Goal: Task Accomplishment & Management: Manage account settings

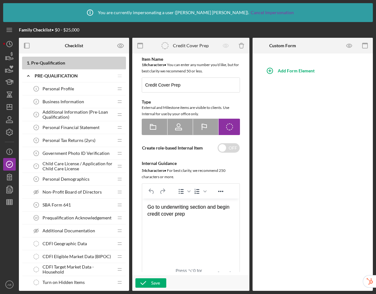
scroll to position [692, 0]
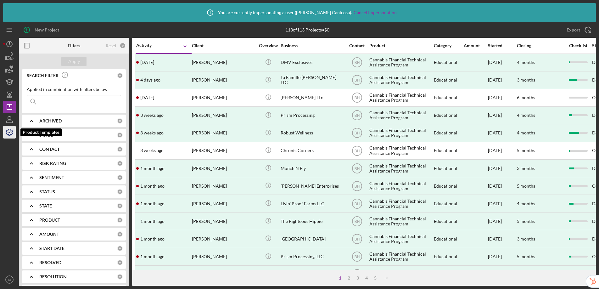
click at [11, 133] on icon "button" at bounding box center [10, 132] width 16 height 16
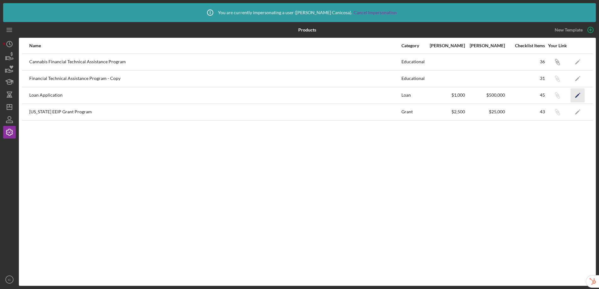
click at [577, 96] on polygon "button" at bounding box center [577, 95] width 4 height 4
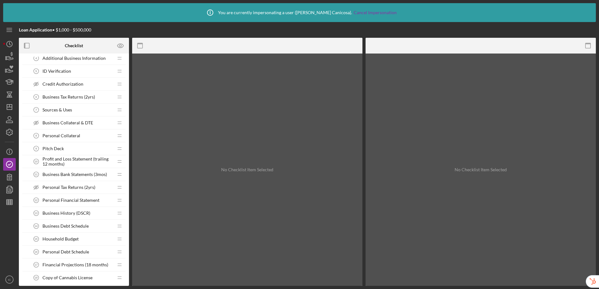
scroll to position [145, 0]
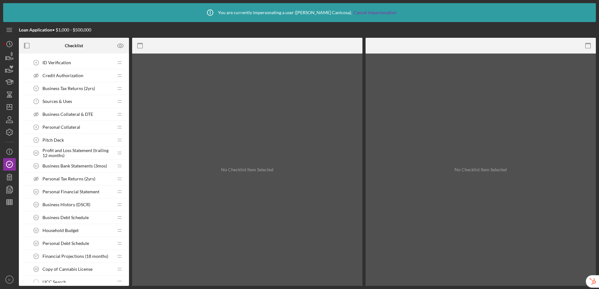
click at [67, 231] on span "Household Budget" at bounding box center [60, 230] width 36 height 5
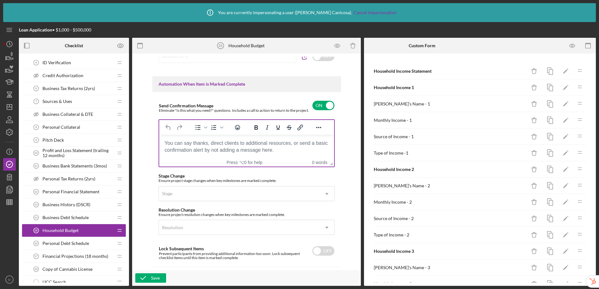
scroll to position [460, 0]
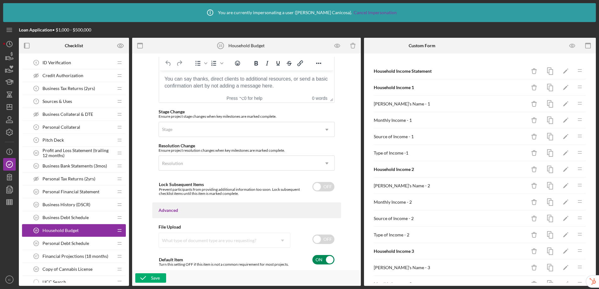
click at [319, 261] on input "checkbox" at bounding box center [323, 259] width 22 height 9
checkbox input "false"
click at [157, 279] on div "Save" at bounding box center [155, 277] width 9 height 9
click at [124, 45] on icon "button" at bounding box center [121, 46] width 16 height 16
click at [141, 28] on div "Loan Application • $1,000 - $500,000" at bounding box center [115, 30] width 192 height 16
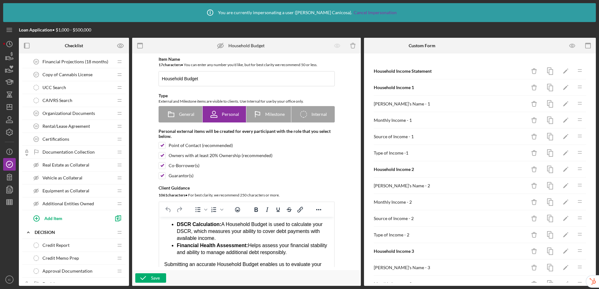
scroll to position [0, 0]
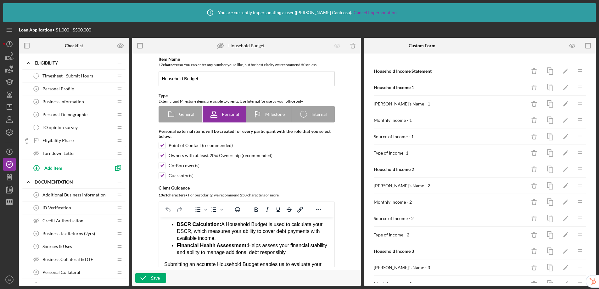
click at [65, 75] on span "Timesheet - Submit Hours" at bounding box center [67, 75] width 51 height 5
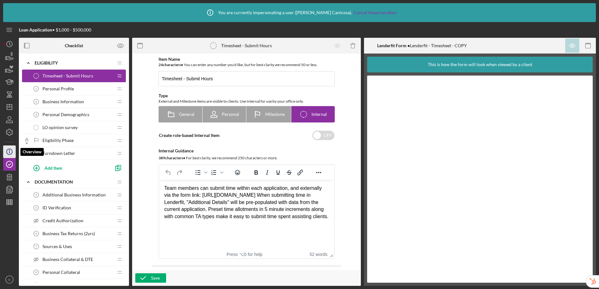
click at [7, 153] on icon "Icon/Info" at bounding box center [10, 152] width 16 height 16
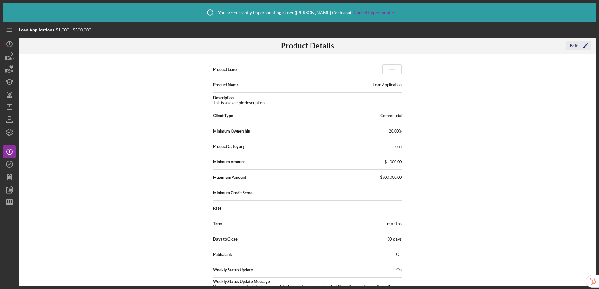
click at [575, 46] on div "Edit" at bounding box center [574, 45] width 8 height 9
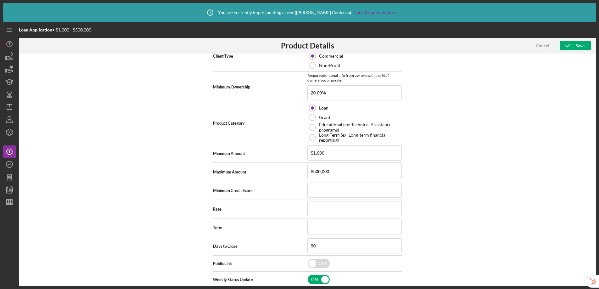
scroll to position [135, 0]
click at [316, 209] on input at bounding box center [354, 208] width 94 height 15
type input "6.000%"
click at [332, 226] on input at bounding box center [354, 226] width 94 height 15
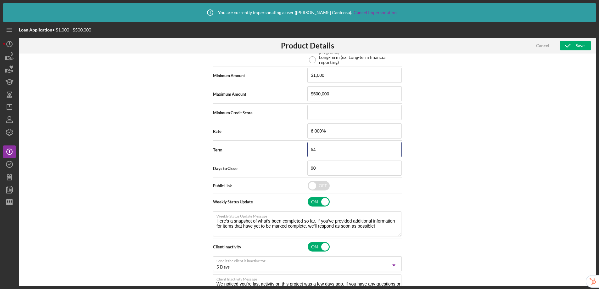
scroll to position [215, 0]
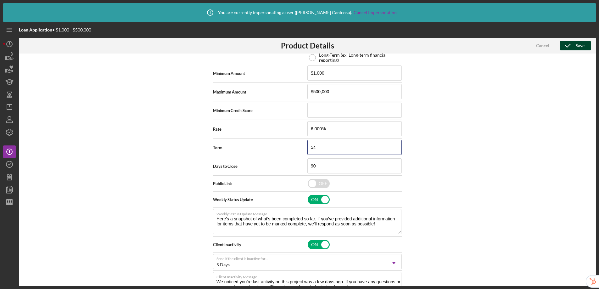
type input "54"
click at [579, 46] on div "Save" at bounding box center [580, 45] width 9 height 9
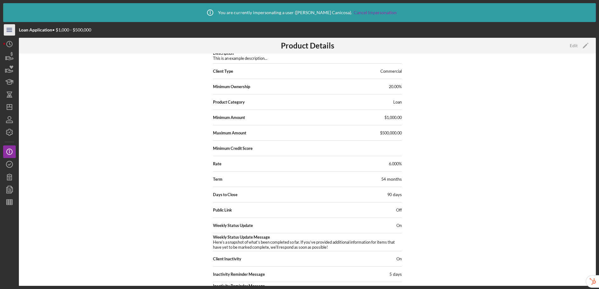
click at [11, 31] on line "button" at bounding box center [9, 31] width 5 height 0
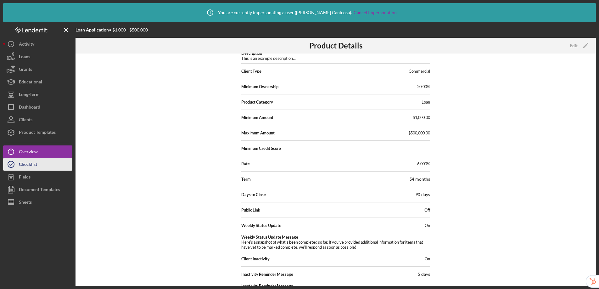
click at [36, 166] on div "Checklist" at bounding box center [28, 165] width 18 height 14
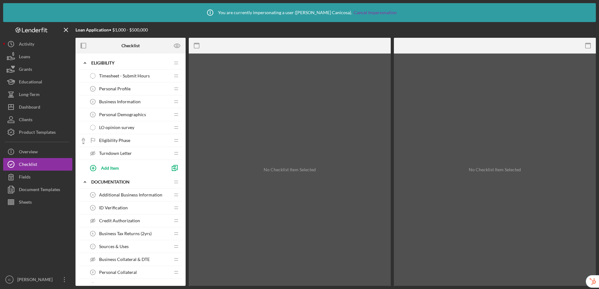
click at [138, 77] on span "Timesheet - Submit Hours" at bounding box center [124, 75] width 51 height 5
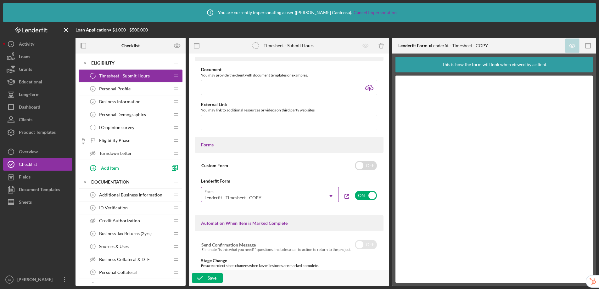
scroll to position [220, 0]
click at [276, 193] on div "Lenderfit - Timesheet - COPY" at bounding box center [262, 197] width 122 height 14
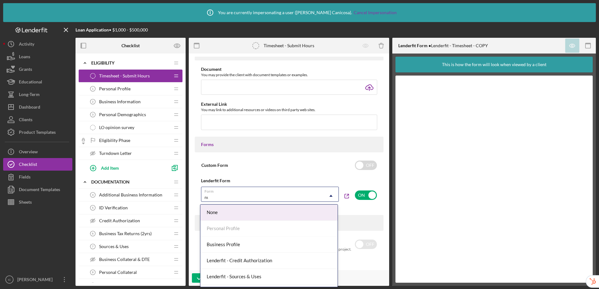
type input "nup"
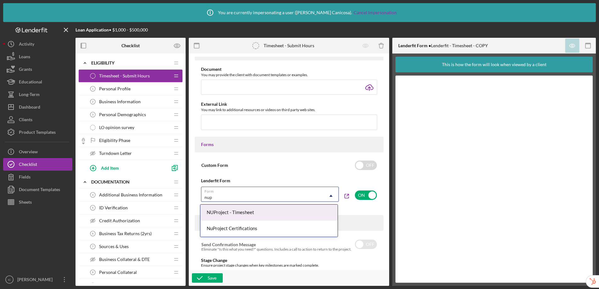
click at [270, 212] on div "NUProject - Timesheet" at bounding box center [268, 213] width 137 height 16
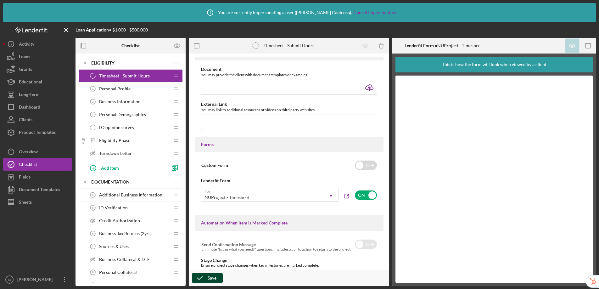
click at [212, 279] on div "Save" at bounding box center [212, 277] width 9 height 9
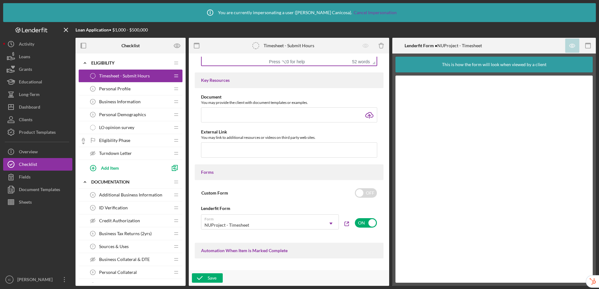
scroll to position [369, 0]
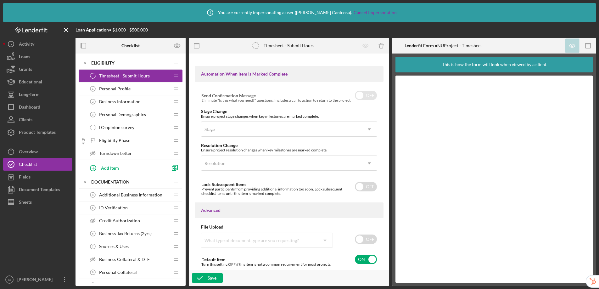
click at [144, 89] on div "Personal Profile 1 Personal Profile" at bounding box center [128, 88] width 83 height 13
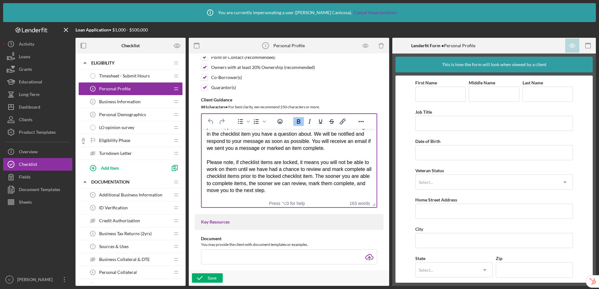
scroll to position [92, 0]
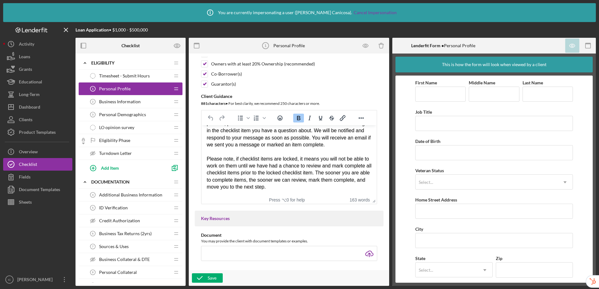
click at [124, 103] on span "Business Information" at bounding box center [120, 101] width 42 height 5
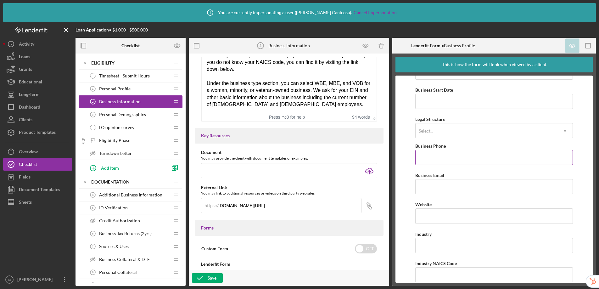
scroll to position [124, 0]
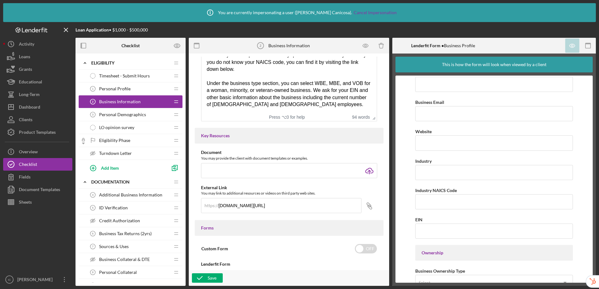
click at [136, 113] on span "Personal Demographics" at bounding box center [122, 114] width 47 height 5
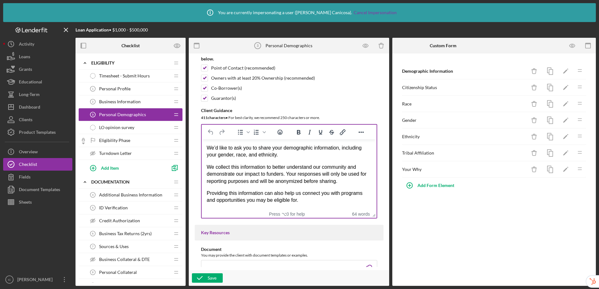
scroll to position [78, 0]
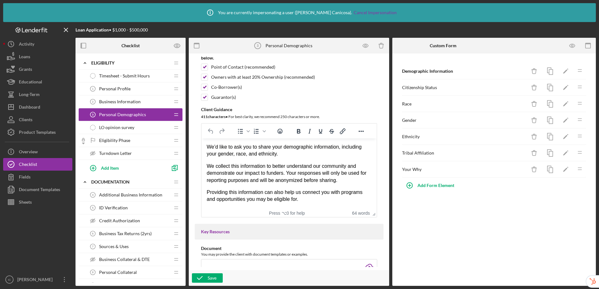
click at [127, 99] on span "Business Information" at bounding box center [120, 101] width 42 height 5
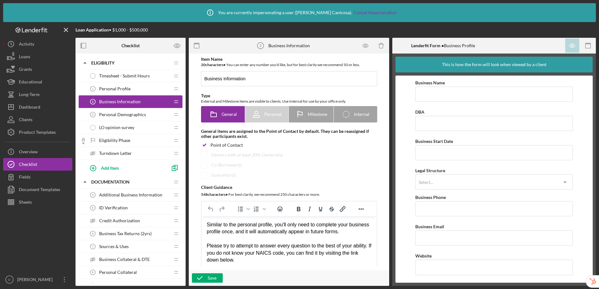
click at [111, 113] on span "Personal Demographics" at bounding box center [122, 114] width 47 height 5
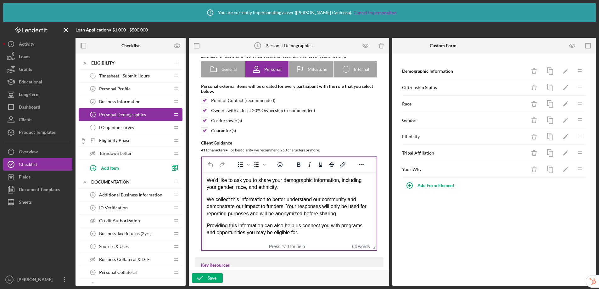
scroll to position [45, 0]
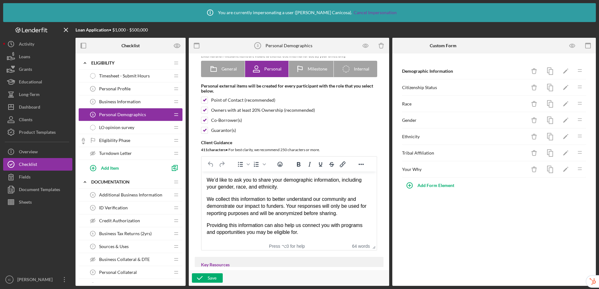
click at [119, 127] on span "LO opinion survey" at bounding box center [116, 127] width 35 height 5
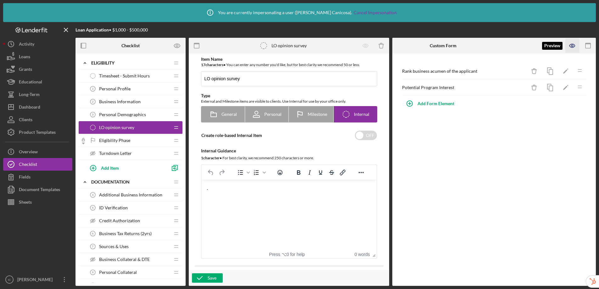
click at [574, 48] on icon "button" at bounding box center [573, 46] width 14 height 14
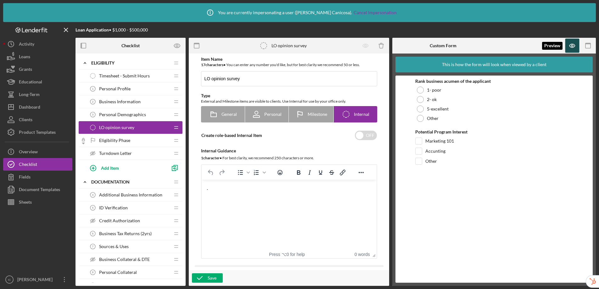
click at [570, 47] on icon "button" at bounding box center [573, 46] width 14 height 14
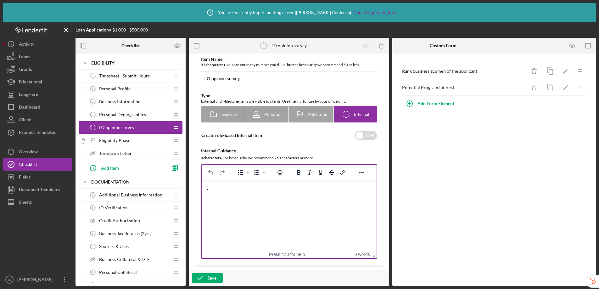
click at [236, 191] on div "." at bounding box center [288, 188] width 165 height 7
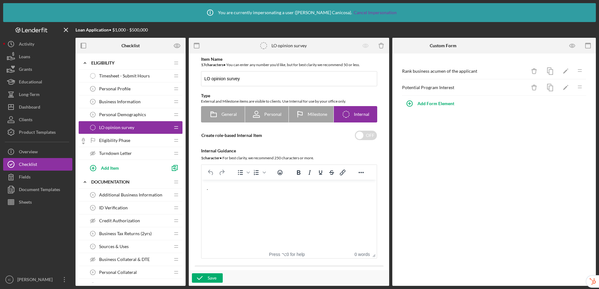
scroll to position [369, 0]
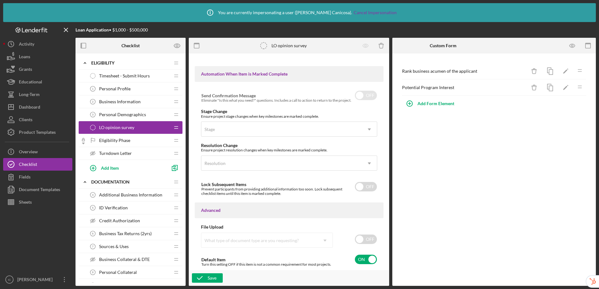
click at [122, 138] on span "Eligibility Phase" at bounding box center [114, 140] width 31 height 5
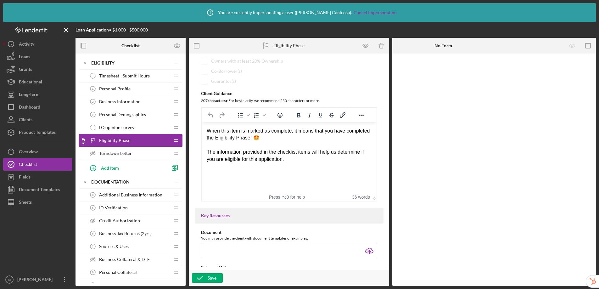
click at [117, 155] on span "Turndown Letter" at bounding box center [115, 153] width 33 height 5
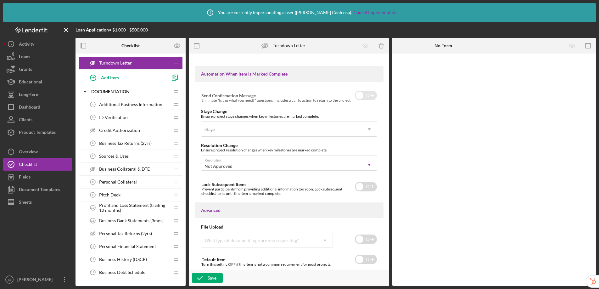
scroll to position [103, 0]
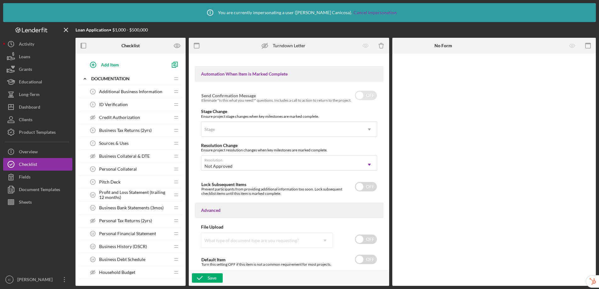
click at [127, 92] on span "Additional Business Information" at bounding box center [130, 91] width 63 height 5
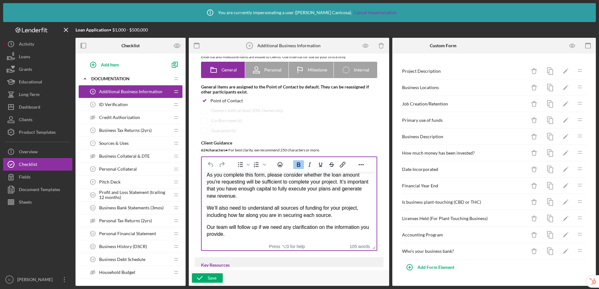
scroll to position [44, 0]
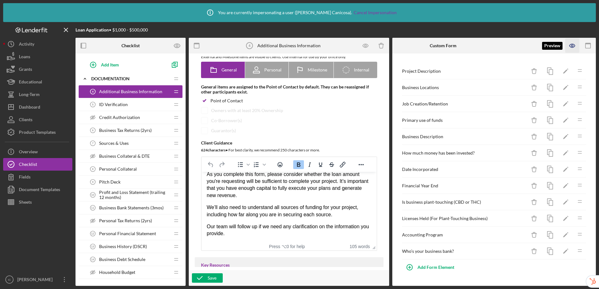
click at [573, 47] on icon "button" at bounding box center [573, 46] width 14 height 14
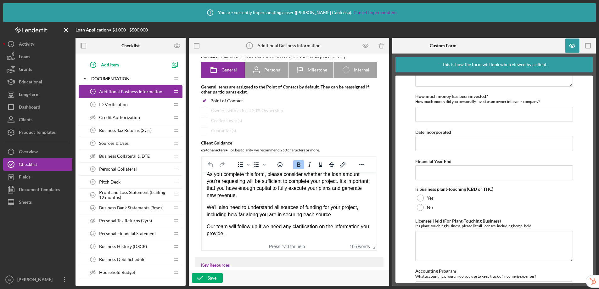
scroll to position [288, 0]
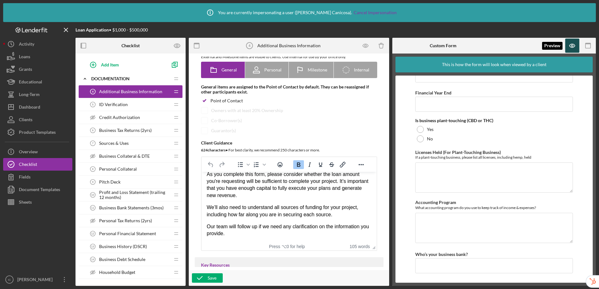
click at [570, 48] on icon "button" at bounding box center [573, 46] width 14 height 14
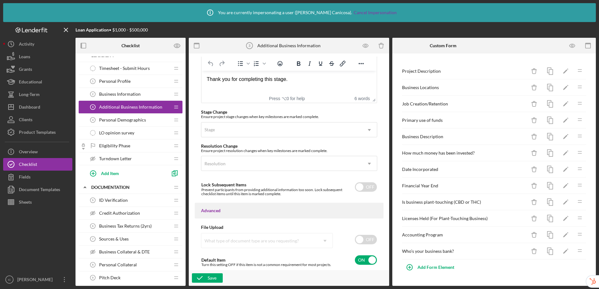
scroll to position [460, 0]
click at [111, 198] on span "ID Verification" at bounding box center [113, 200] width 29 height 5
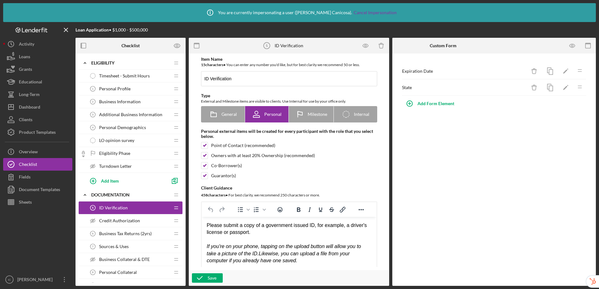
click at [120, 114] on span "Additional Business Information" at bounding box center [130, 114] width 63 height 5
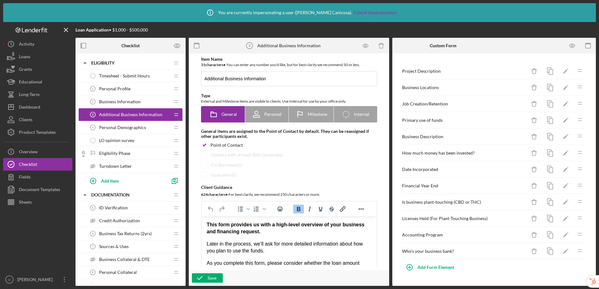
scroll to position [9, 0]
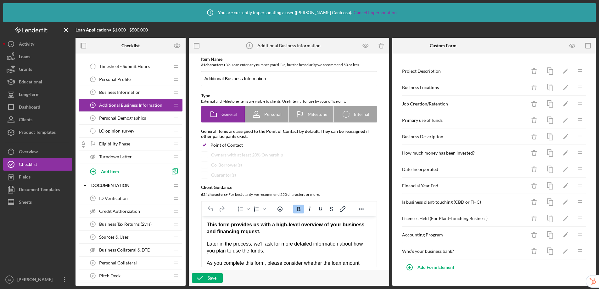
click at [125, 197] on span "ID Verification" at bounding box center [113, 198] width 29 height 5
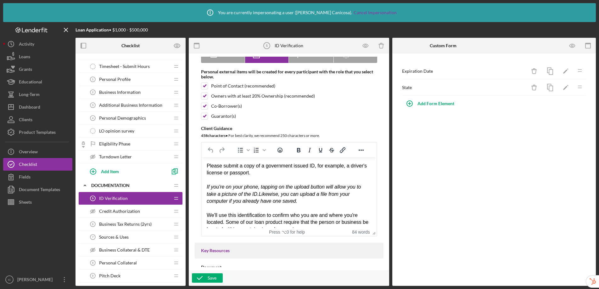
scroll to position [60, 0]
click at [124, 210] on span "Credit Authorization" at bounding box center [119, 211] width 41 height 5
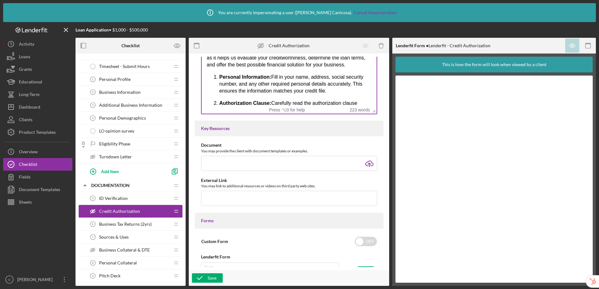
scroll to position [235, 0]
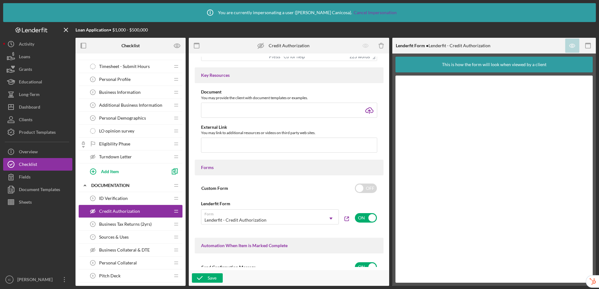
click at [140, 223] on span "Business Tax Returns (2yrs)" at bounding box center [125, 224] width 53 height 5
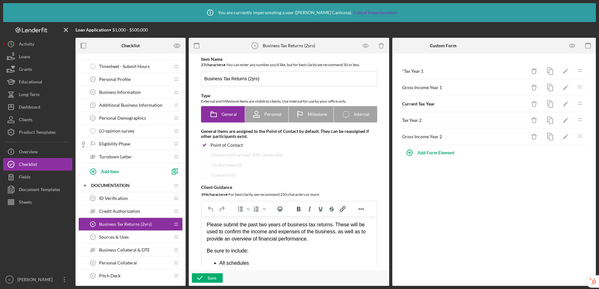
click at [136, 237] on div "Sources & Uses 7 Sources & Uses" at bounding box center [128, 237] width 83 height 13
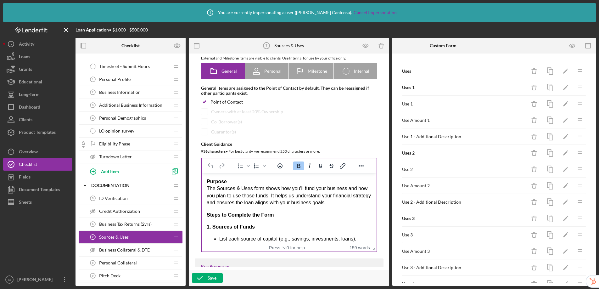
scroll to position [1, 0]
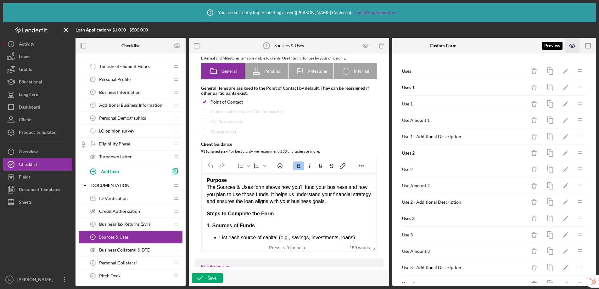
click at [569, 47] on icon "button" at bounding box center [573, 46] width 14 height 14
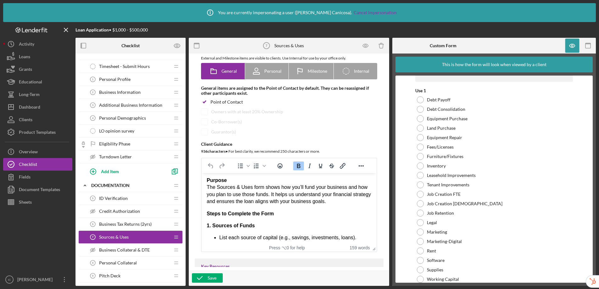
scroll to position [0, 0]
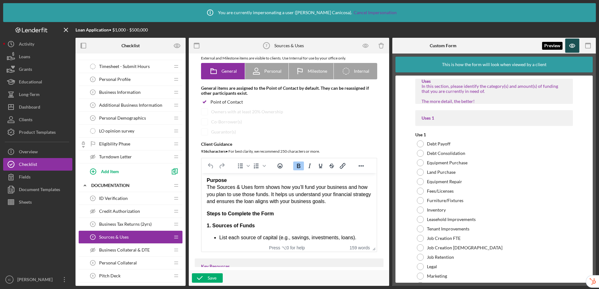
click at [571, 47] on icon "button" at bounding box center [572, 45] width 5 height 3
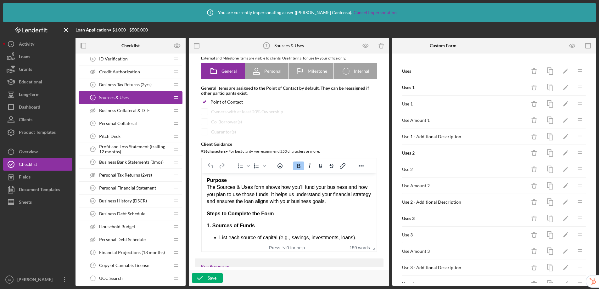
scroll to position [149, 0]
click at [139, 109] on span "Business Collateral & DTE" at bounding box center [124, 110] width 51 height 5
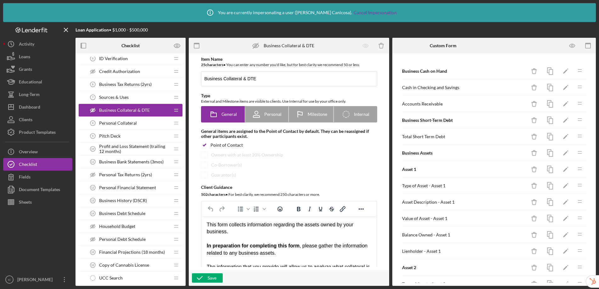
click at [126, 121] on span "Personal Collateral" at bounding box center [118, 123] width 38 height 5
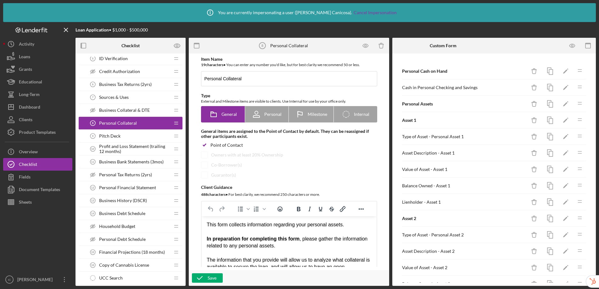
click at [115, 134] on span "Pitch Deck" at bounding box center [109, 135] width 21 height 5
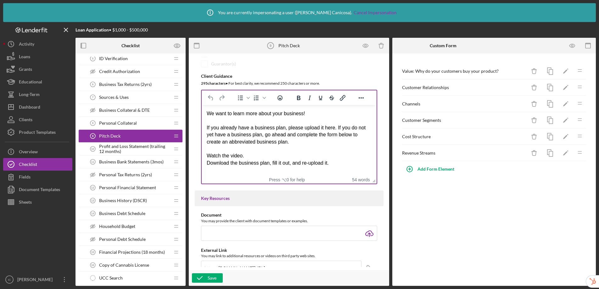
scroll to position [186, 0]
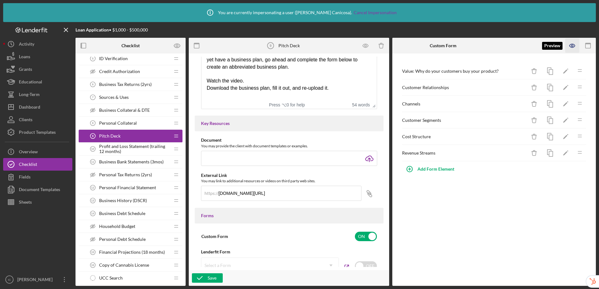
click at [571, 50] on icon "button" at bounding box center [573, 46] width 14 height 14
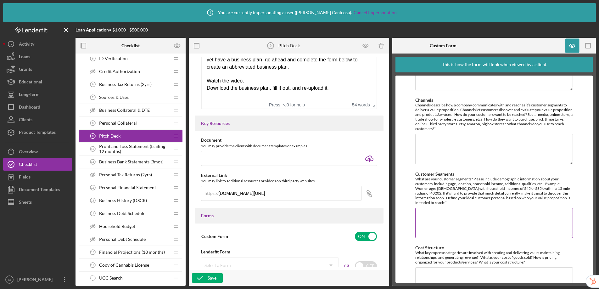
scroll to position [200, 0]
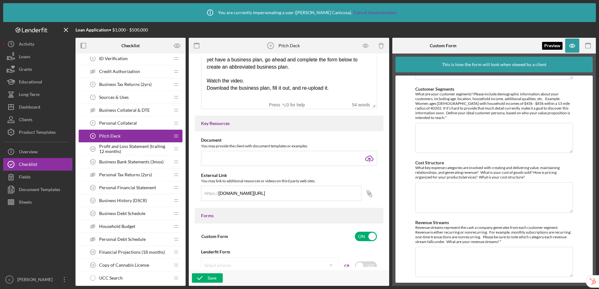
drag, startPoint x: 568, startPoint y: 46, endPoint x: 530, endPoint y: 46, distance: 37.8
click at [568, 46] on icon "button" at bounding box center [573, 46] width 14 height 14
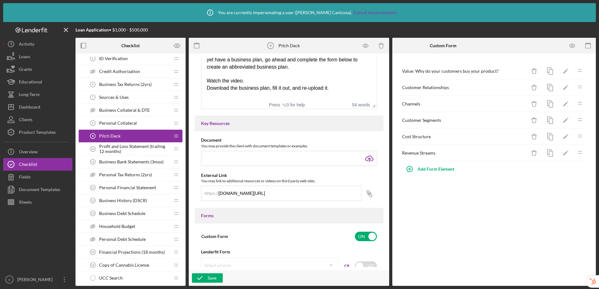
click at [124, 147] on span "Profit and Loss Statement (trailing 12 months)" at bounding box center [134, 149] width 71 height 10
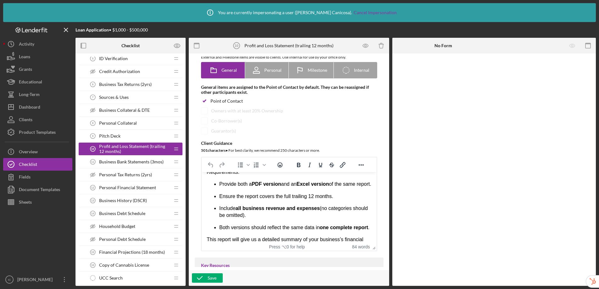
scroll to position [29, 0]
click at [124, 164] on span "Business Bank Statements (3mos)" at bounding box center [131, 161] width 65 height 5
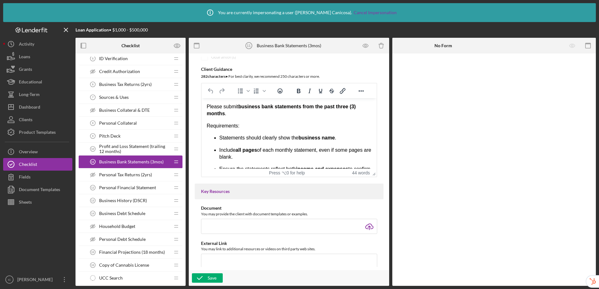
click at [116, 175] on span "Personal Tax Returns (2yrs)" at bounding box center [125, 174] width 53 height 5
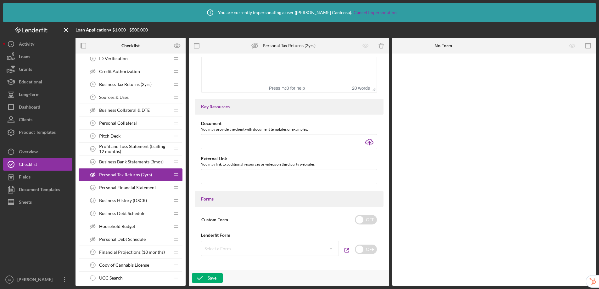
click at [125, 189] on span "Personal Financial Statement" at bounding box center [127, 187] width 57 height 5
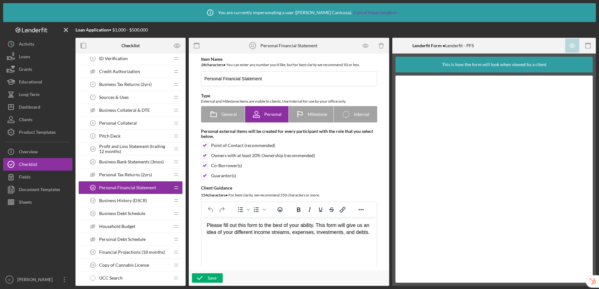
click at [132, 148] on span "Profit and Loss Statement (trailing 12 months)" at bounding box center [134, 149] width 71 height 10
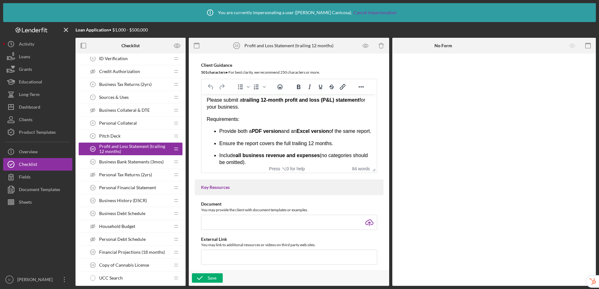
click at [106, 59] on span "ID Verification" at bounding box center [113, 58] width 29 height 5
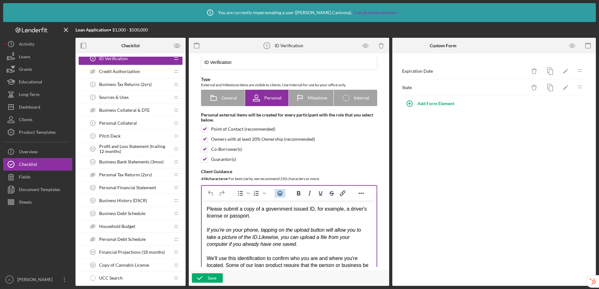
scroll to position [59, 0]
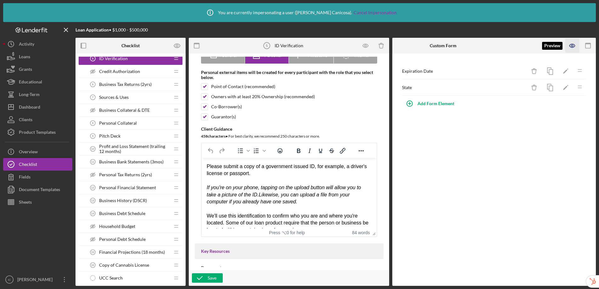
click at [571, 45] on icon "button" at bounding box center [573, 46] width 14 height 14
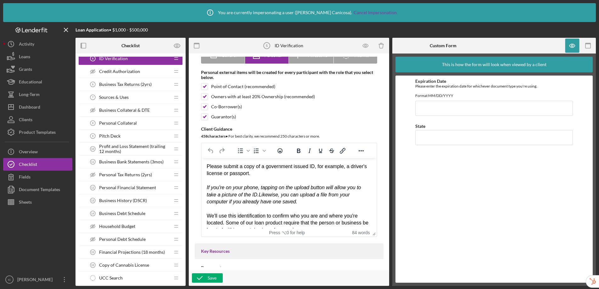
click at [132, 148] on span "Profit and Loss Statement (trailing 12 months)" at bounding box center [134, 149] width 71 height 10
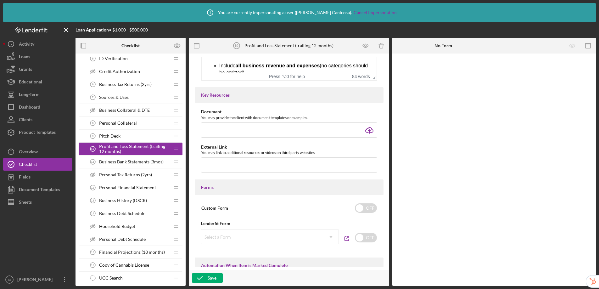
scroll to position [328, 0]
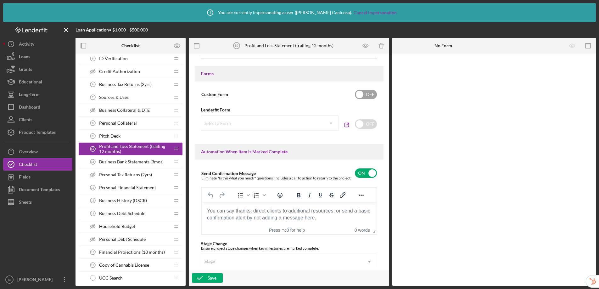
click at [364, 96] on input "checkbox" at bounding box center [366, 94] width 22 height 9
checkbox input "true"
click at [445, 72] on div "Add Form Element" at bounding box center [436, 71] width 37 height 13
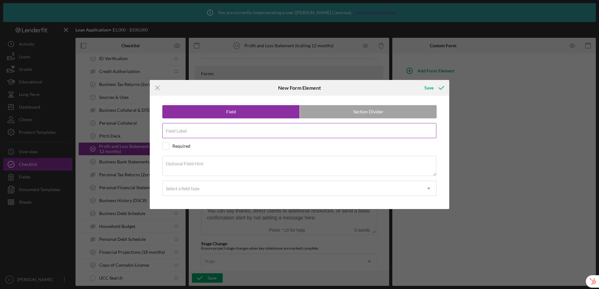
click at [248, 130] on input "Field Label" at bounding box center [299, 130] width 274 height 15
type input "Did y"
click at [157, 87] on icon "Icon/Menu Close" at bounding box center [158, 88] width 16 height 16
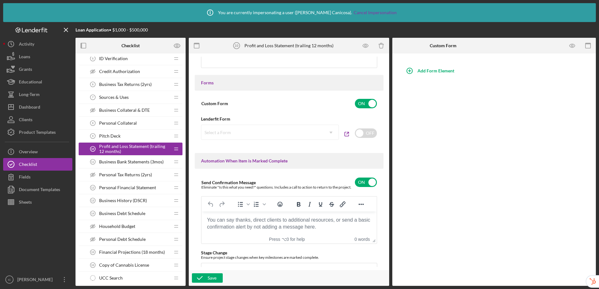
scroll to position [318, 0]
click at [430, 72] on div "Add Form Element" at bounding box center [436, 71] width 37 height 13
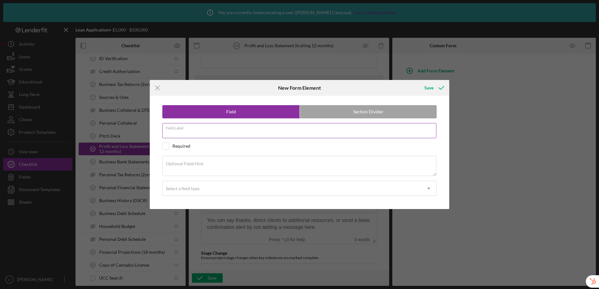
click at [200, 133] on input "Field Label" at bounding box center [299, 130] width 274 height 15
type input "Did you upload a PDF of your P&L statement?"
click at [178, 192] on div "Select a field type" at bounding box center [292, 188] width 259 height 14
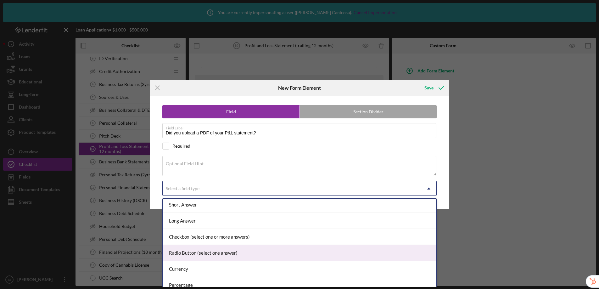
scroll to position [24, 0]
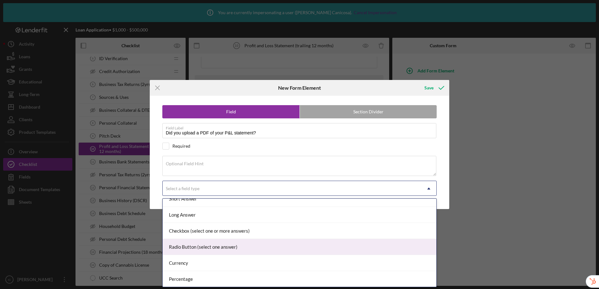
click at [192, 249] on div "Radio Button (select one answer)" at bounding box center [300, 247] width 274 height 16
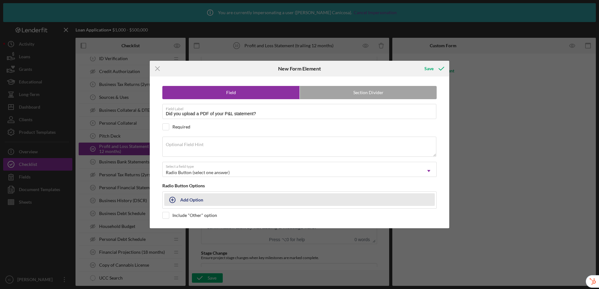
click at [189, 201] on div "Add Option" at bounding box center [191, 200] width 23 height 12
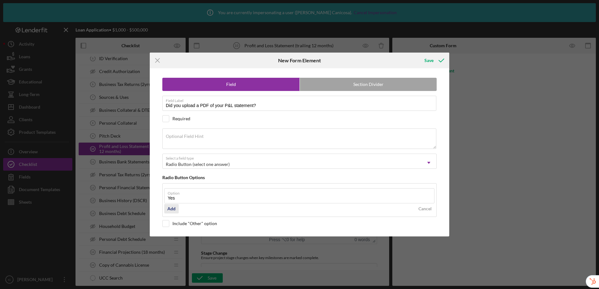
type input "Yes"
click at [176, 211] on button "Add" at bounding box center [171, 208] width 14 height 9
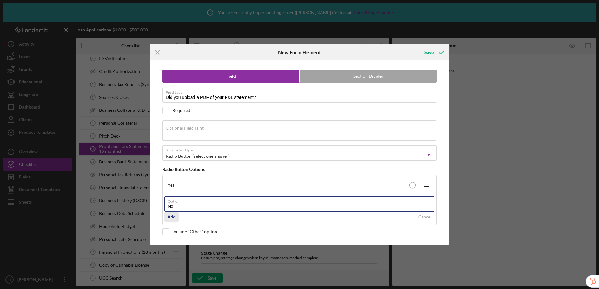
type input "No"
click at [173, 215] on div "Add" at bounding box center [171, 216] width 8 height 9
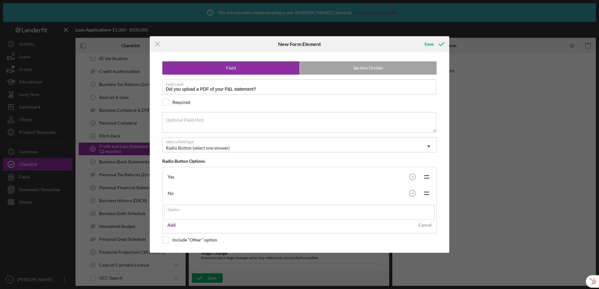
click at [429, 45] on div "Save" at bounding box center [433, 44] width 31 height 16
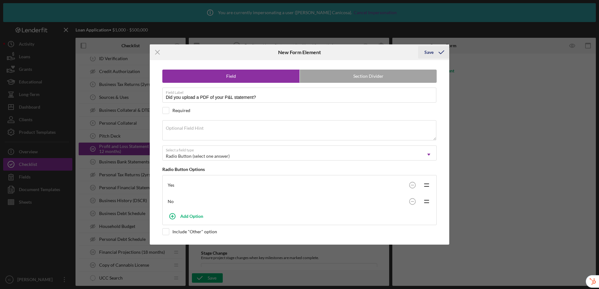
click at [434, 51] on icon "submit" at bounding box center [442, 52] width 16 height 16
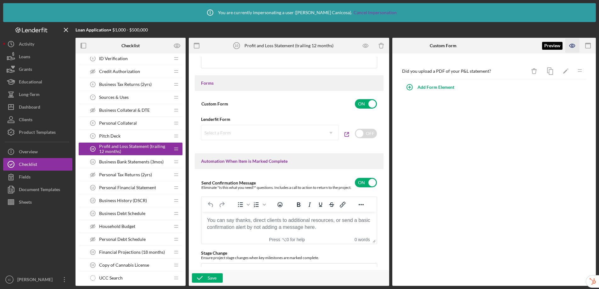
click at [572, 46] on icon "button" at bounding box center [573, 46] width 14 height 14
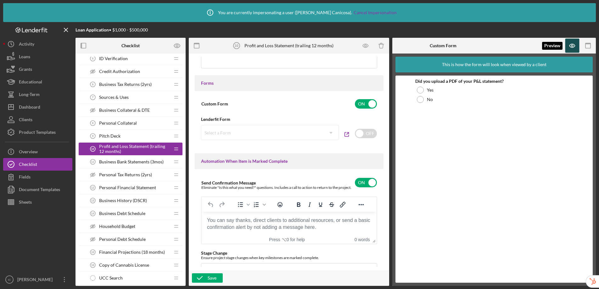
click at [572, 47] on icon "button" at bounding box center [573, 46] width 14 height 14
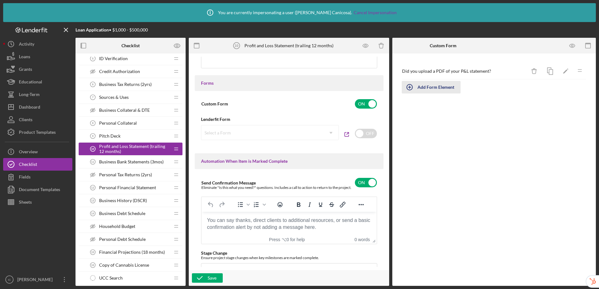
click at [430, 89] on div "Add Form Element" at bounding box center [436, 87] width 37 height 13
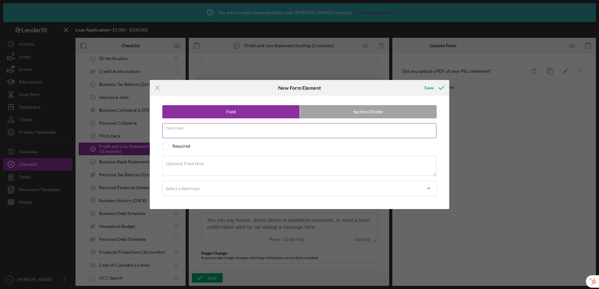
click at [210, 131] on input "Field Label" at bounding box center [299, 130] width 274 height 15
type input "Did you upload an Excel file of your P&L statement?"
click at [185, 195] on div "Select a field type" at bounding box center [292, 188] width 259 height 14
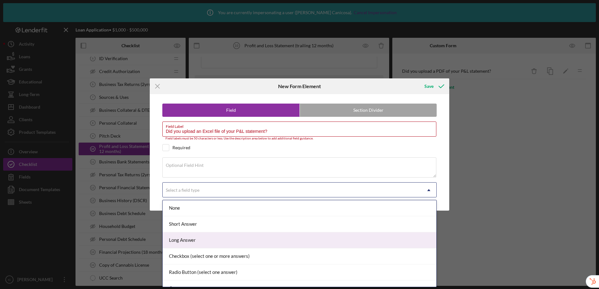
scroll to position [59, 0]
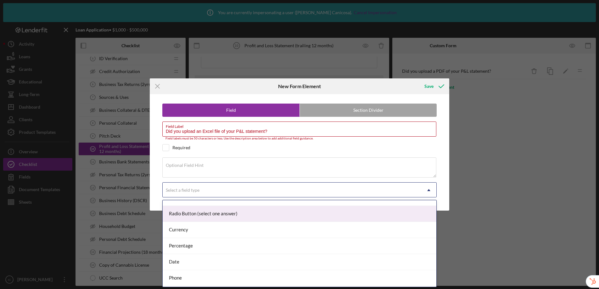
click at [196, 213] on div "Radio Button (select one answer)" at bounding box center [300, 214] width 274 height 16
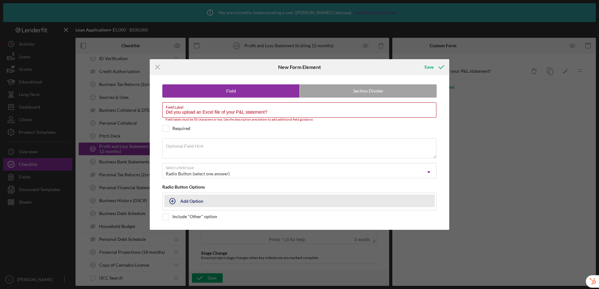
click at [183, 202] on button "Add Option" at bounding box center [299, 200] width 271 height 13
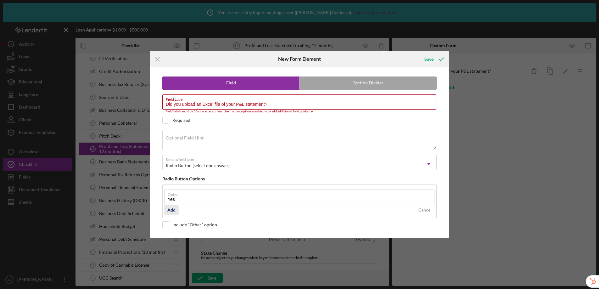
type input "Yes"
click at [172, 214] on div "Add Cancel" at bounding box center [299, 209] width 271 height 9
click at [175, 212] on div "Add" at bounding box center [171, 209] width 8 height 9
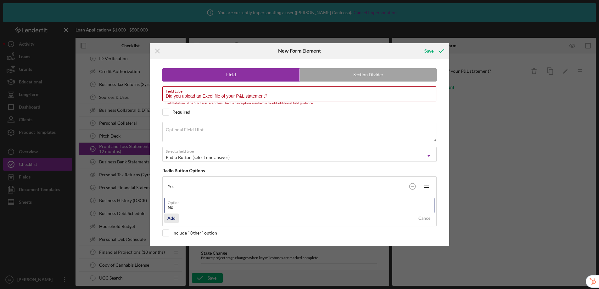
type input "No"
click at [170, 217] on div "Add" at bounding box center [171, 217] width 8 height 9
click at [230, 87] on div "Field Label Did you upload an Excel file of your P&L statement? Field labels mu…" at bounding box center [299, 95] width 274 height 19
drag, startPoint x: 246, startPoint y: 96, endPoint x: 266, endPoint y: 95, distance: 20.5
click at [266, 95] on input "Did you upload an Excel file of your P&L statement?" at bounding box center [299, 93] width 274 height 15
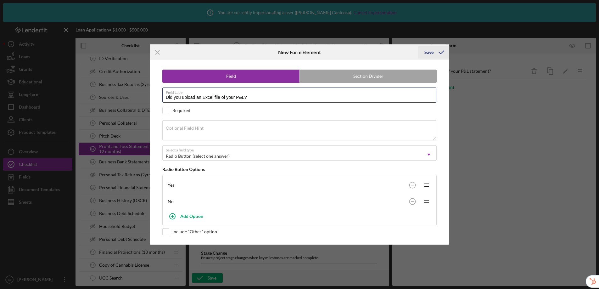
type input "Did you upload an Excel file of your P&L?"
click at [430, 54] on div "Save" at bounding box center [429, 52] width 9 height 13
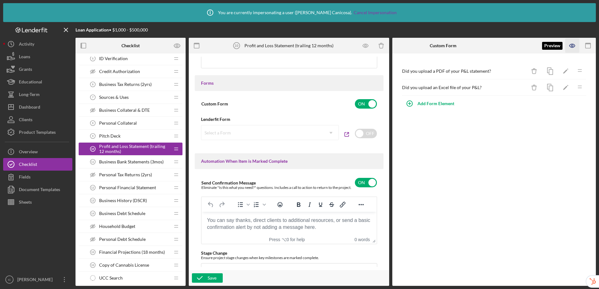
click at [575, 48] on icon "button" at bounding box center [573, 46] width 14 height 14
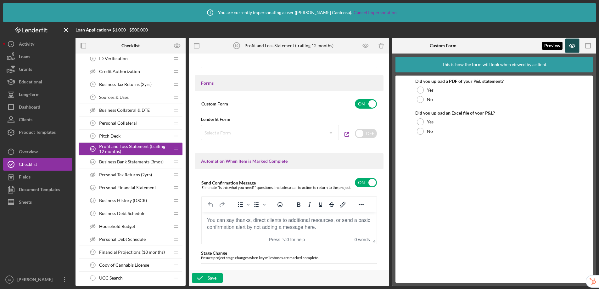
click at [571, 49] on icon "button" at bounding box center [573, 46] width 14 height 14
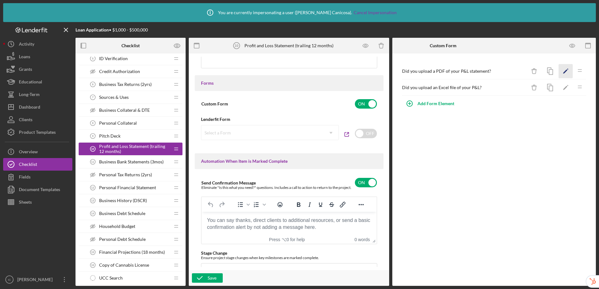
click at [568, 75] on icon "Icon/Edit" at bounding box center [566, 71] width 14 height 14
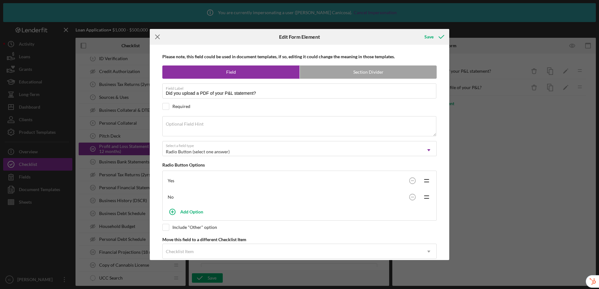
click at [157, 39] on icon "Icon/Menu Close" at bounding box center [158, 37] width 16 height 16
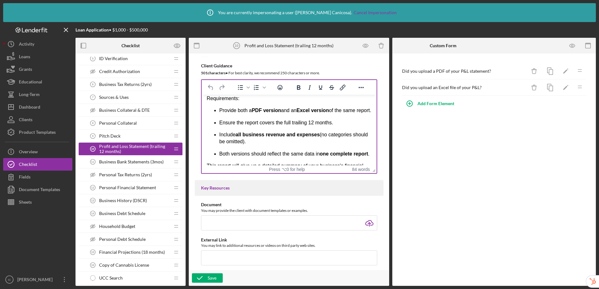
scroll to position [54, 0]
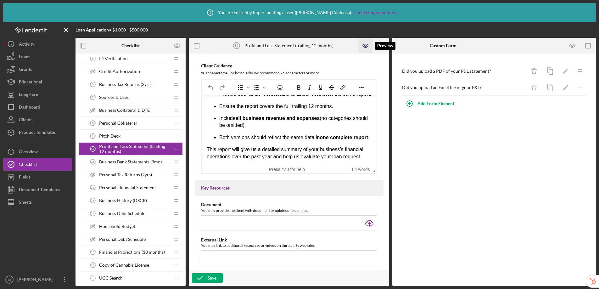
click at [369, 50] on icon "button" at bounding box center [366, 46] width 14 height 14
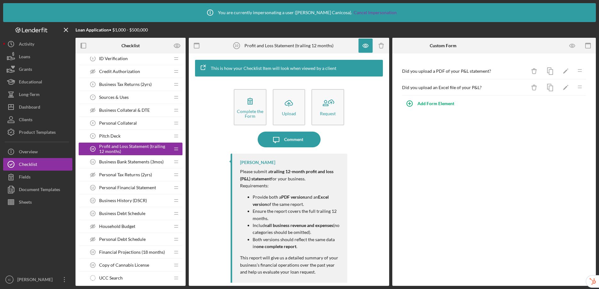
scroll to position [10, 0]
click at [366, 49] on icon "button" at bounding box center [366, 46] width 14 height 14
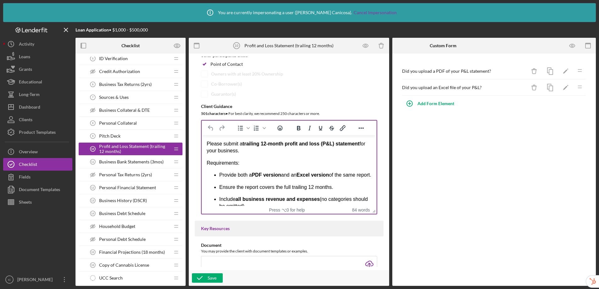
scroll to position [65, 0]
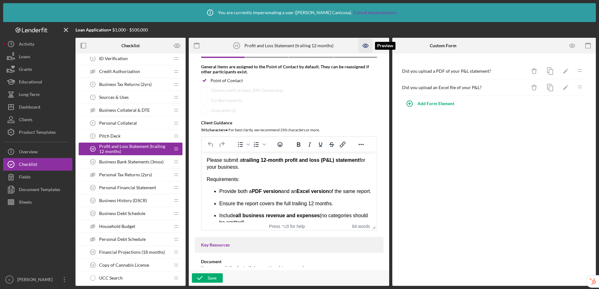
click at [364, 46] on icon "button" at bounding box center [366, 46] width 14 height 14
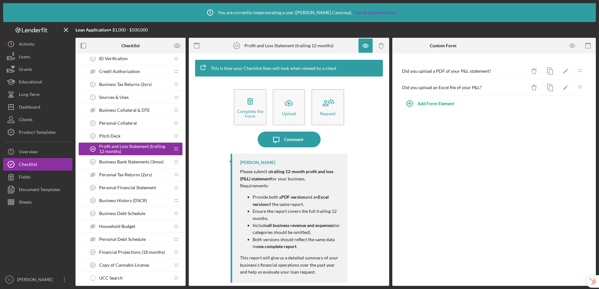
scroll to position [10, 0]
click at [363, 48] on icon "button" at bounding box center [366, 46] width 14 height 14
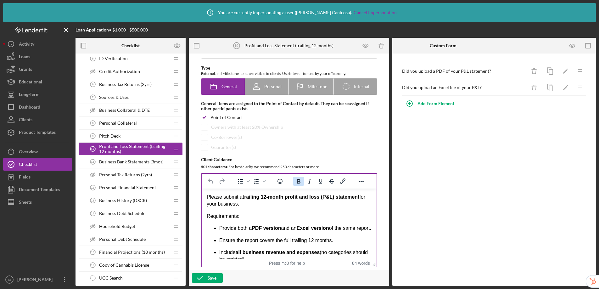
scroll to position [33, 0]
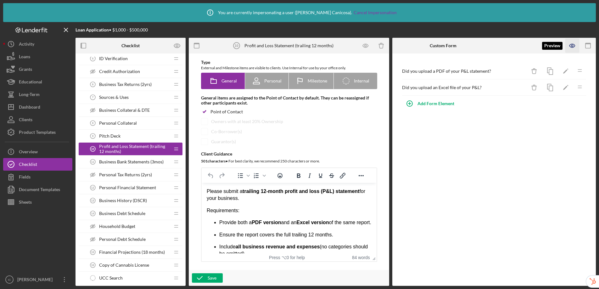
click at [573, 47] on icon "button" at bounding box center [573, 46] width 14 height 14
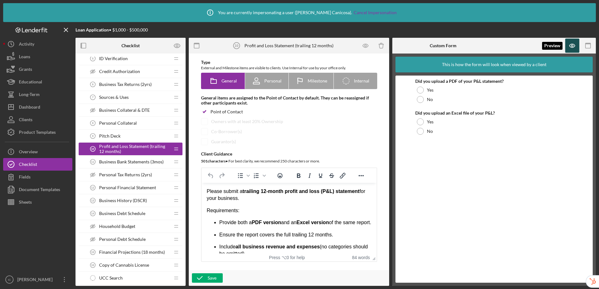
click at [573, 46] on icon "button" at bounding box center [572, 46] width 2 height 2
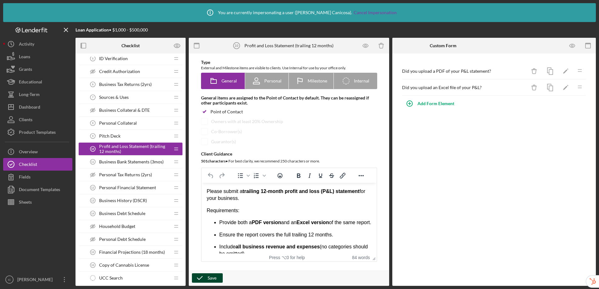
click at [202, 280] on icon "button" at bounding box center [200, 278] width 16 height 16
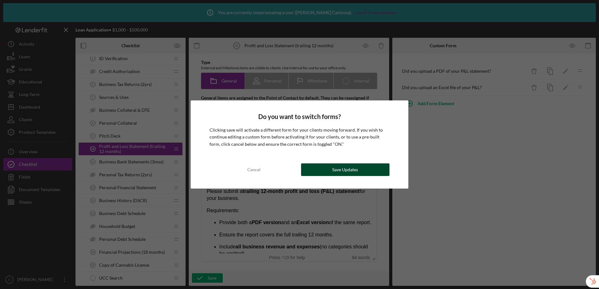
click at [339, 171] on div "Save Updates" at bounding box center [345, 169] width 26 height 13
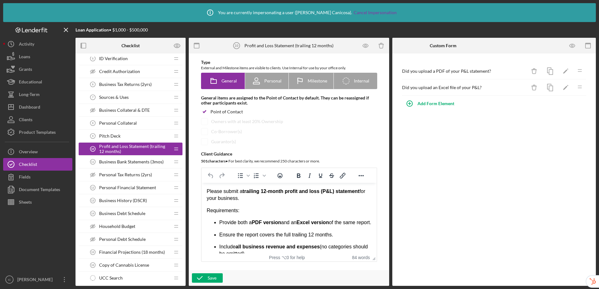
click at [127, 162] on span "Business Bank Statements (3mos)" at bounding box center [131, 161] width 65 height 5
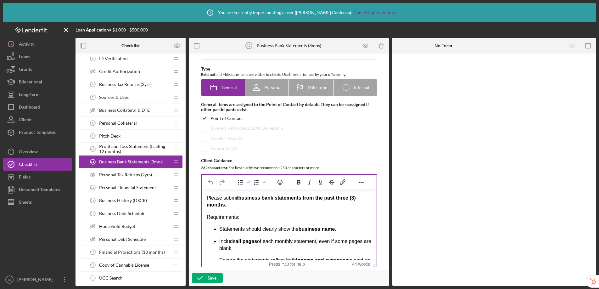
scroll to position [55, 0]
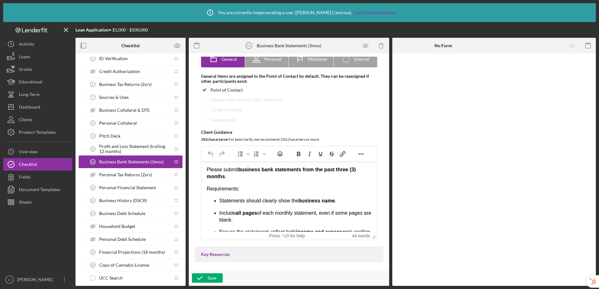
click at [124, 187] on span "Personal Financial Statement" at bounding box center [127, 187] width 57 height 5
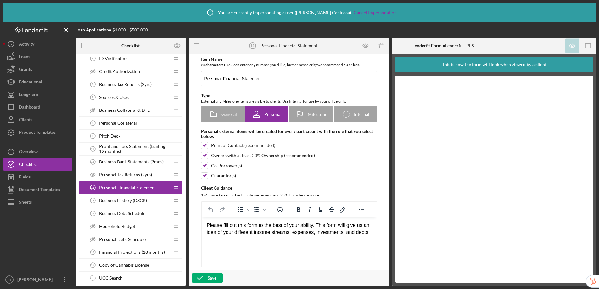
click at [117, 200] on span "Business History (DSCR)" at bounding box center [123, 200] width 48 height 5
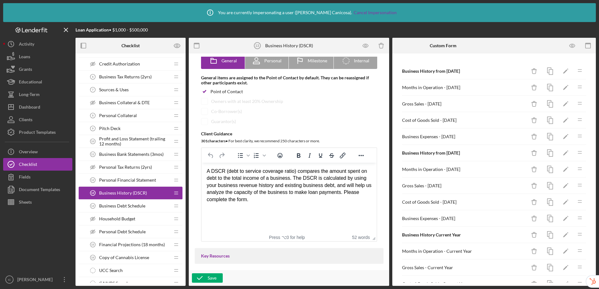
scroll to position [166, 0]
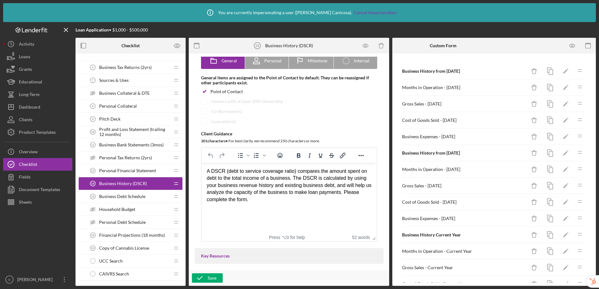
click at [119, 208] on span "Household Budget" at bounding box center [117, 209] width 36 height 5
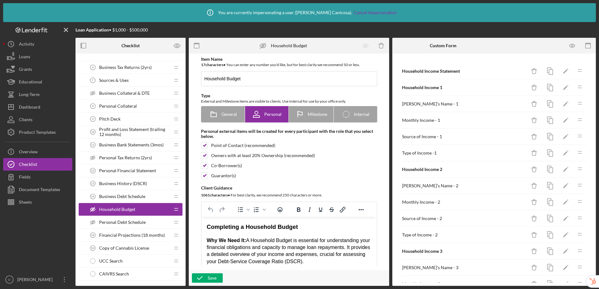
click at [132, 187] on div "Business History (DSCR) 13 Business History (DSCR)" at bounding box center [128, 183] width 83 height 13
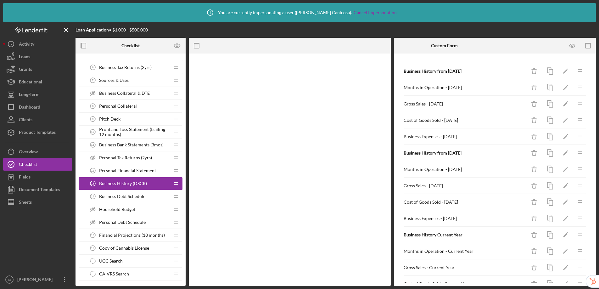
click at [135, 185] on span "Business History (DSCR)" at bounding box center [123, 183] width 48 height 5
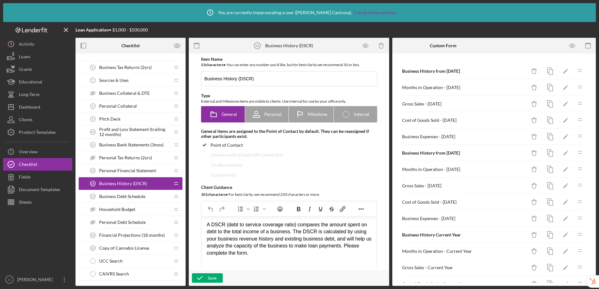
click at [136, 211] on div "Household Budget Household Budget" at bounding box center [128, 209] width 83 height 13
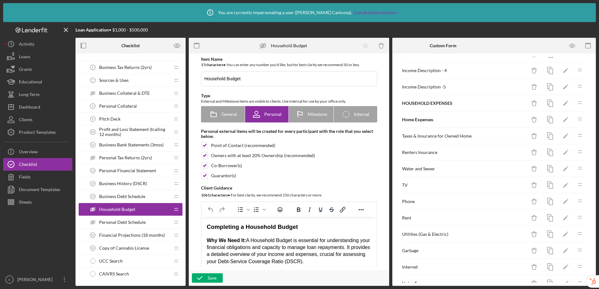
scroll to position [29, 0]
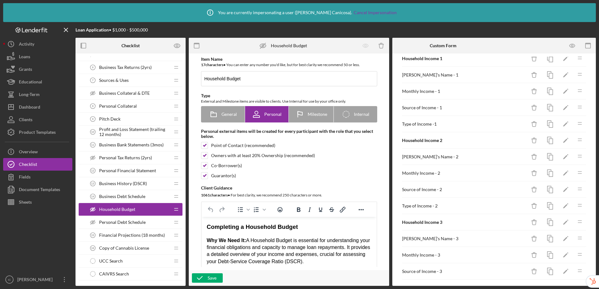
click at [128, 183] on span "Business History (DSCR)" at bounding box center [123, 183] width 48 height 5
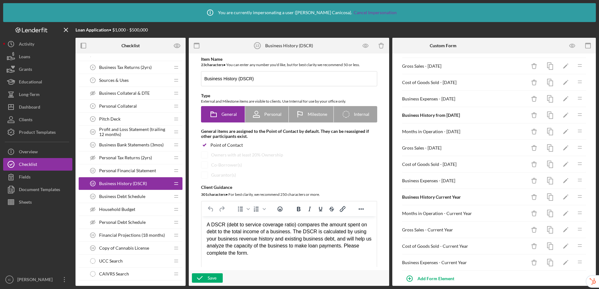
scroll to position [46, 0]
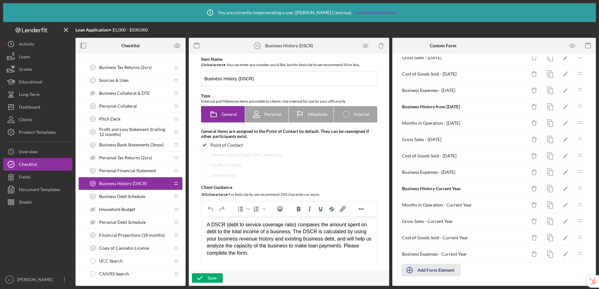
click at [437, 270] on div "Add Form Element" at bounding box center [436, 270] width 37 height 13
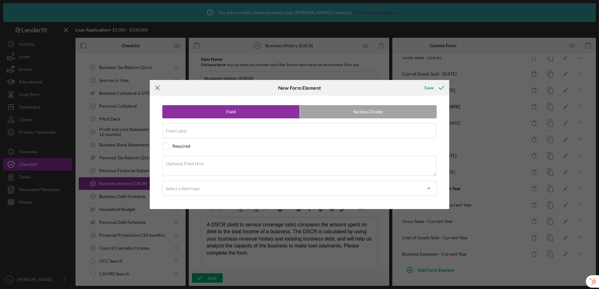
click at [156, 89] on icon "Icon/Menu Close" at bounding box center [158, 88] width 16 height 16
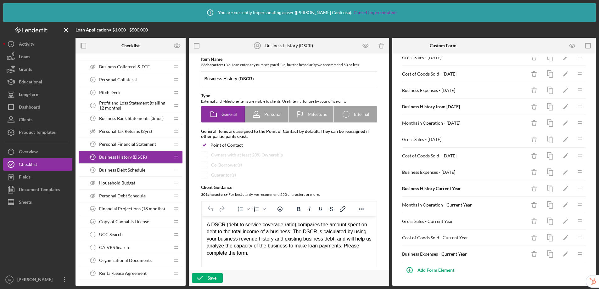
scroll to position [198, 0]
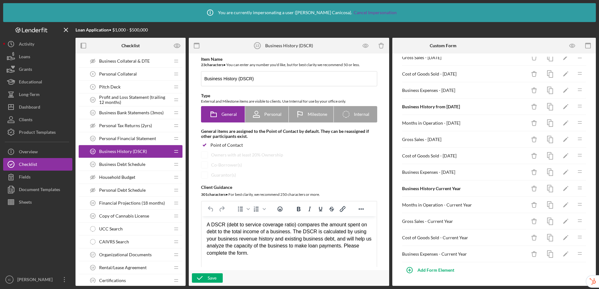
click at [131, 163] on span "Business Debt Schedule" at bounding box center [122, 164] width 46 height 5
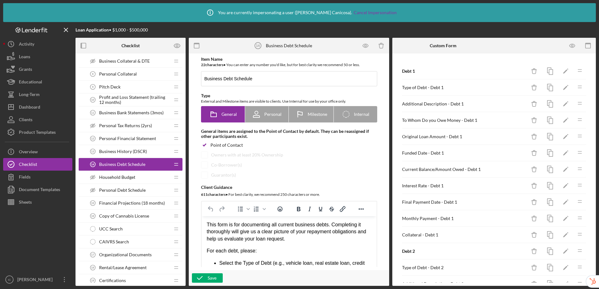
click at [127, 177] on span "Household Budget" at bounding box center [117, 177] width 36 height 5
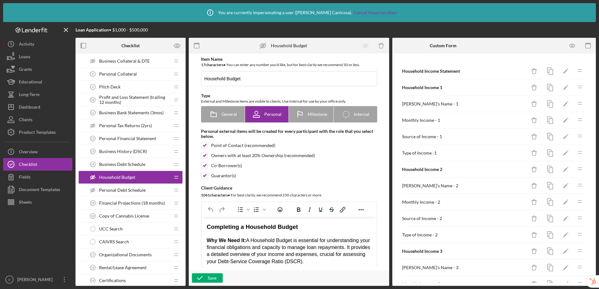
click at [125, 191] on span "Personal Debt Schedule" at bounding box center [122, 190] width 47 height 5
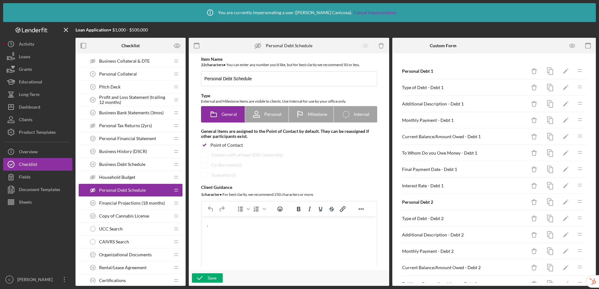
click at [117, 200] on span "Financial Projections (18 months)" at bounding box center [132, 202] width 66 height 5
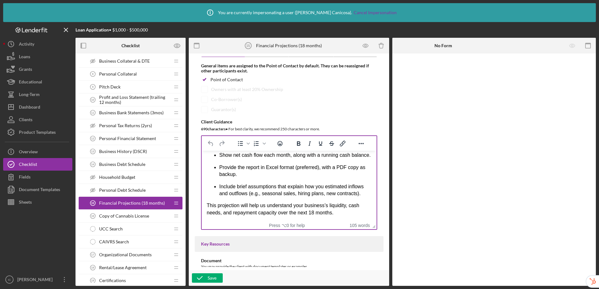
scroll to position [96, 0]
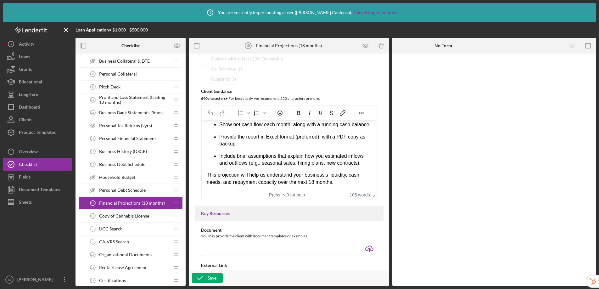
click at [140, 216] on span "Copy of Cannabis License" at bounding box center [124, 215] width 50 height 5
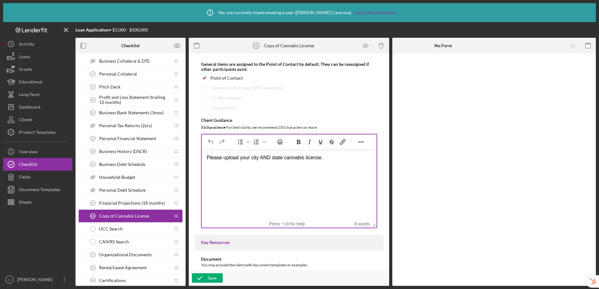
scroll to position [75, 0]
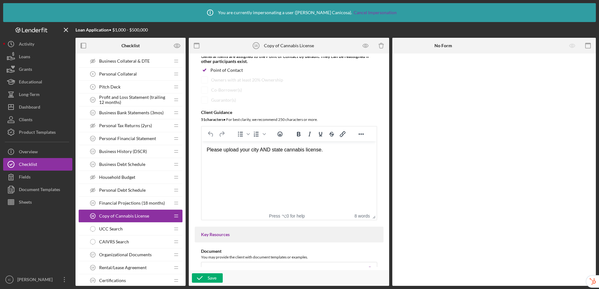
click at [145, 231] on div "UCC Search UCC Search" at bounding box center [128, 228] width 83 height 13
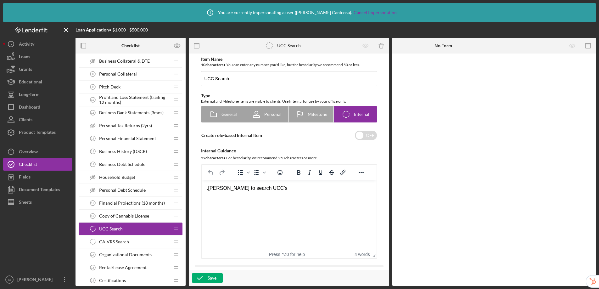
click at [127, 241] on span "CAIVRS Search" at bounding box center [114, 241] width 30 height 5
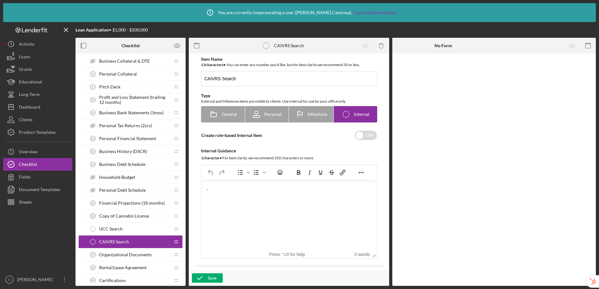
click at [132, 228] on div "UCC Search UCC Search" at bounding box center [128, 228] width 83 height 13
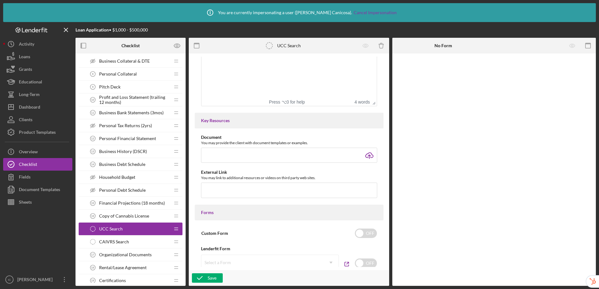
scroll to position [154, 0]
click at [365, 233] on input "checkbox" at bounding box center [366, 231] width 22 height 9
checkbox input "true"
click at [438, 70] on div "Add Form Element" at bounding box center [436, 71] width 37 height 13
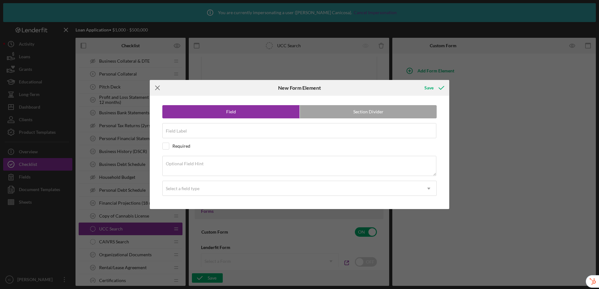
click at [162, 89] on icon "Icon/Menu Close" at bounding box center [158, 88] width 16 height 16
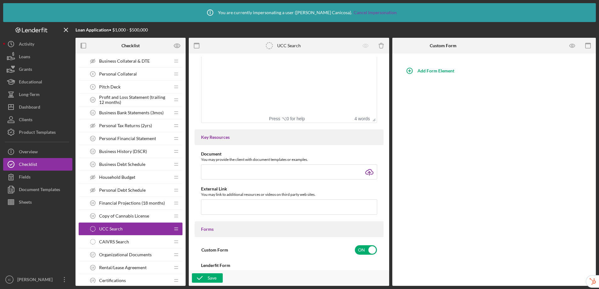
scroll to position [97, 0]
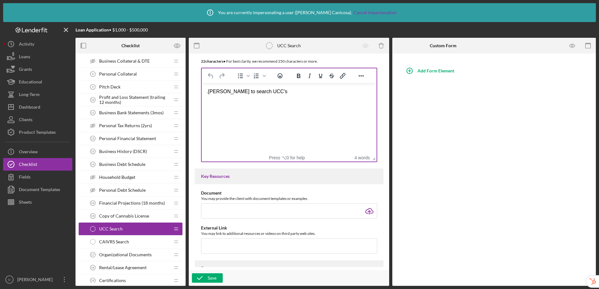
click at [284, 94] on div ".Dante to search UCC's" at bounding box center [288, 91] width 165 height 7
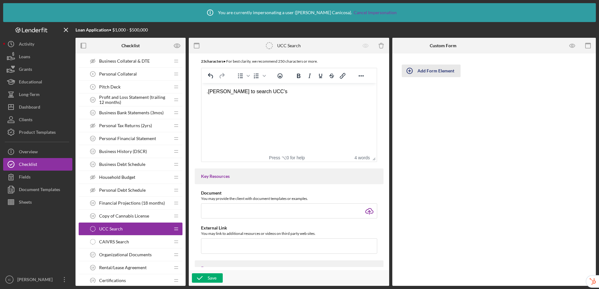
click at [442, 74] on div "Add Form Element" at bounding box center [436, 71] width 37 height 13
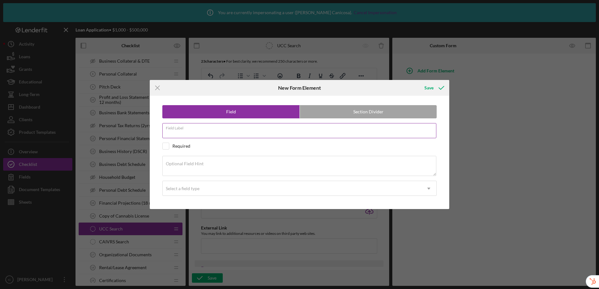
click at [219, 130] on div "Field Label" at bounding box center [299, 131] width 274 height 16
type input "Is UCC found?"
click at [210, 186] on div "Select a field type" at bounding box center [292, 188] width 259 height 14
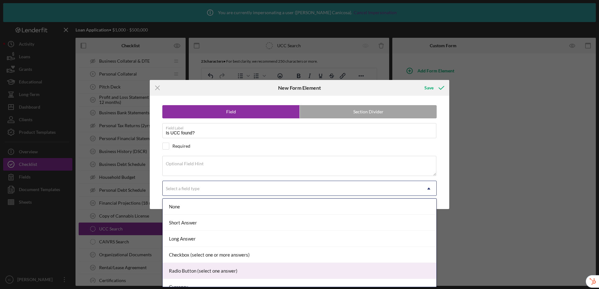
click at [202, 269] on div "Radio Button (select one answer)" at bounding box center [300, 271] width 274 height 16
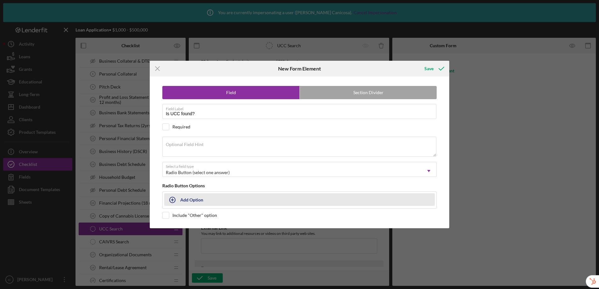
click at [192, 201] on div "Add Option" at bounding box center [191, 200] width 23 height 12
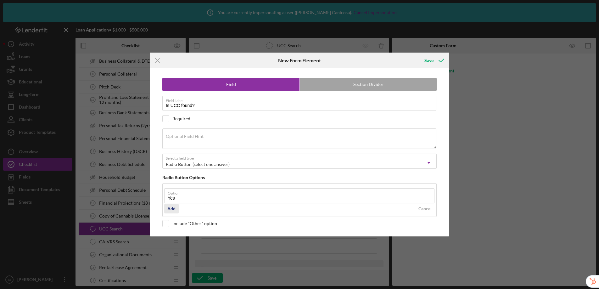
type input "Yes"
click at [172, 208] on div "Add" at bounding box center [171, 208] width 8 height 9
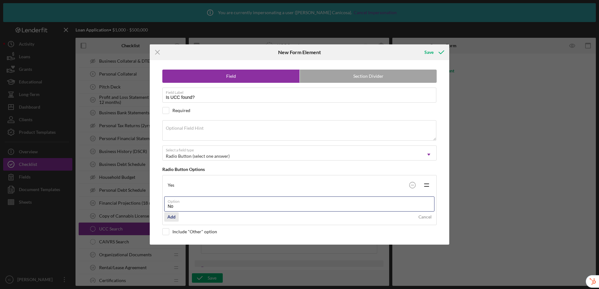
type input "No"
click at [174, 219] on div "Add" at bounding box center [171, 216] width 8 height 9
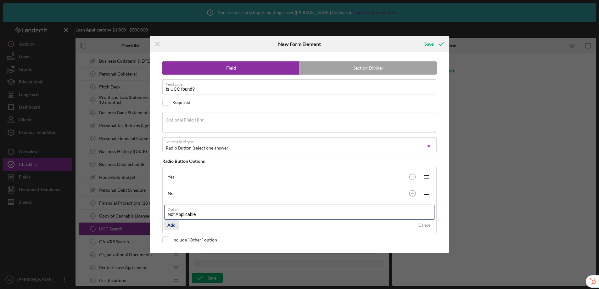
type input "Not Applicable"
click at [170, 225] on div "Add" at bounding box center [171, 224] width 8 height 9
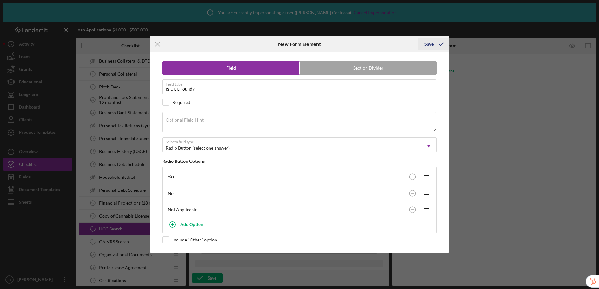
click at [431, 40] on div "Save" at bounding box center [429, 44] width 9 height 13
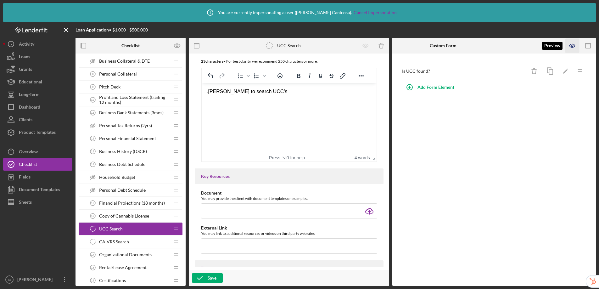
click at [572, 49] on icon "button" at bounding box center [573, 46] width 14 height 14
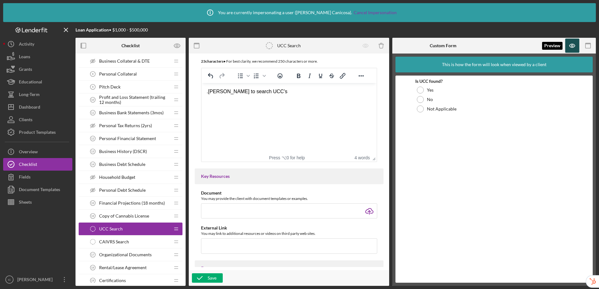
click at [575, 49] on icon "button" at bounding box center [573, 46] width 14 height 14
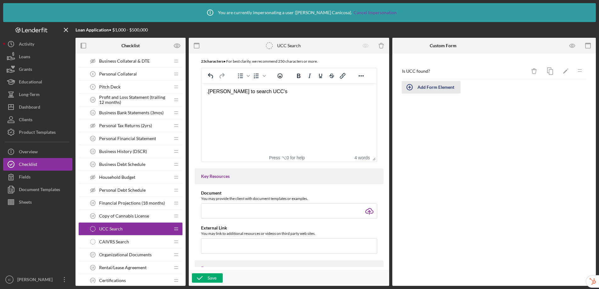
click at [433, 87] on div "Add Form Element" at bounding box center [436, 87] width 37 height 13
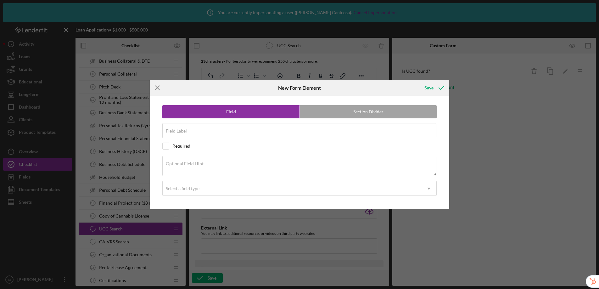
click at [161, 85] on icon "Icon/Menu Close" at bounding box center [158, 88] width 16 height 16
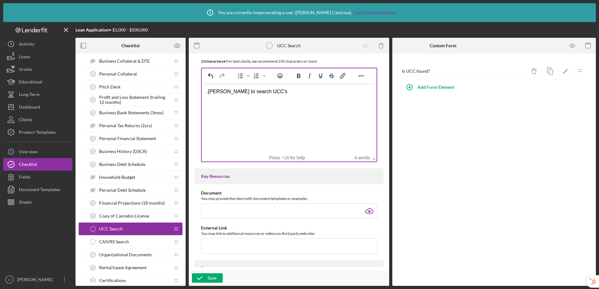
click at [299, 93] on div ".Dante to search UCC's" at bounding box center [288, 91] width 165 height 7
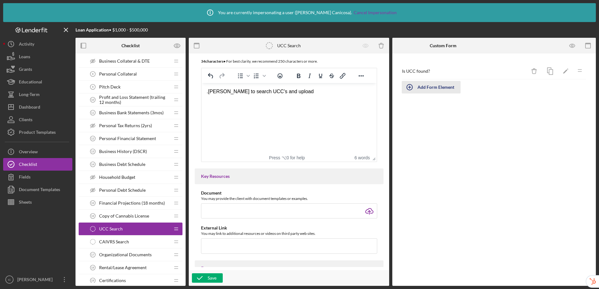
click at [446, 90] on div "Add Form Element" at bounding box center [436, 87] width 37 height 13
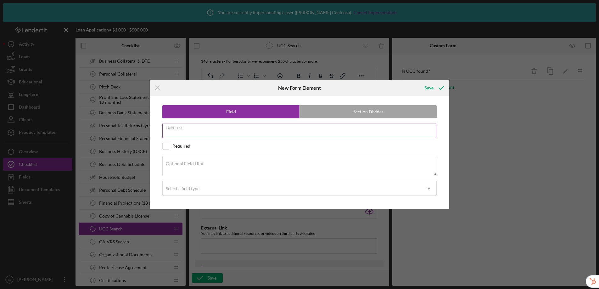
click at [189, 132] on input "Field Label" at bounding box center [299, 130] width 274 height 15
type input "H"
type input "If found, have you uploaded the screenshot?"
click at [210, 187] on div "Select a field type" at bounding box center [292, 188] width 259 height 14
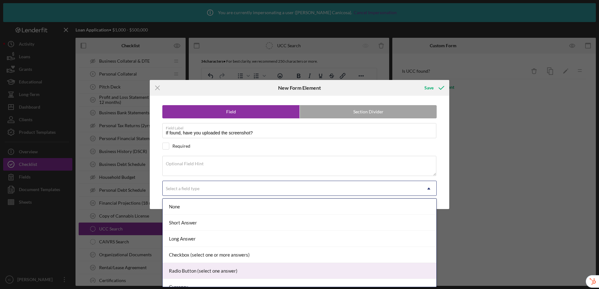
click at [218, 266] on div "Radio Button (select one answer)" at bounding box center [300, 271] width 274 height 16
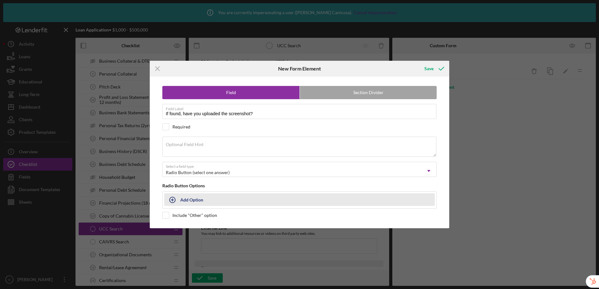
click at [195, 201] on div "Add Option" at bounding box center [191, 200] width 23 height 12
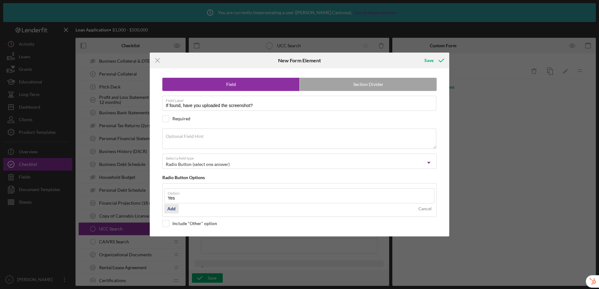
type input "Yes"
click at [172, 208] on div "Add" at bounding box center [171, 208] width 8 height 9
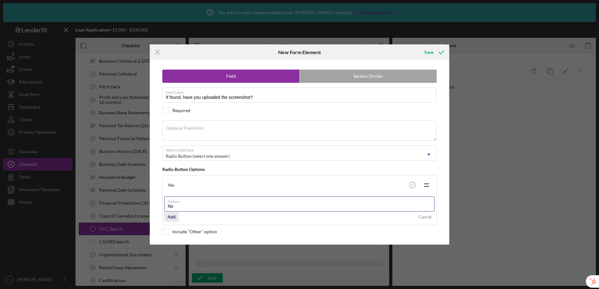
type input "No"
click at [172, 217] on div "Add" at bounding box center [171, 216] width 8 height 9
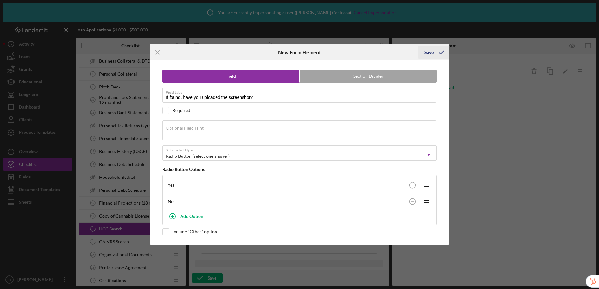
click at [429, 44] on div "Icon/Menu Close New Form Element Save Field Section Divider Field Label If foun…" at bounding box center [299, 144] width 599 height 289
click at [433, 52] on button "Save" at bounding box center [433, 52] width 31 height 13
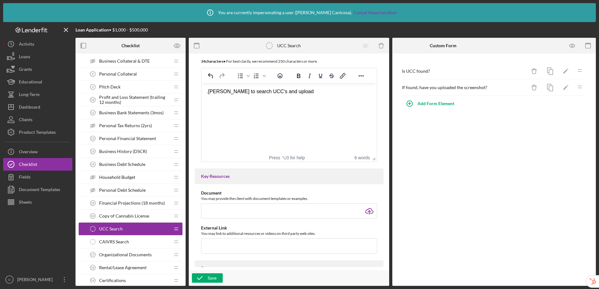
click at [309, 92] on div ".Dante to search UCC's and upload" at bounding box center [288, 91] width 165 height 7
click at [215, 280] on div "Save" at bounding box center [212, 277] width 9 height 9
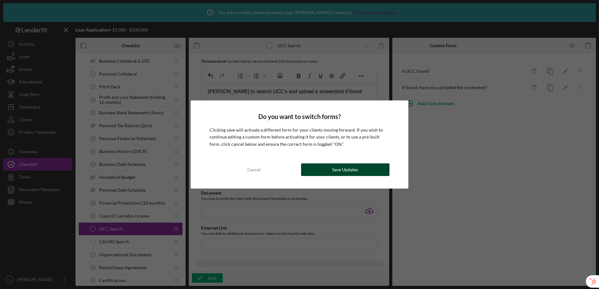
click at [330, 172] on button "Save Updates" at bounding box center [345, 169] width 88 height 13
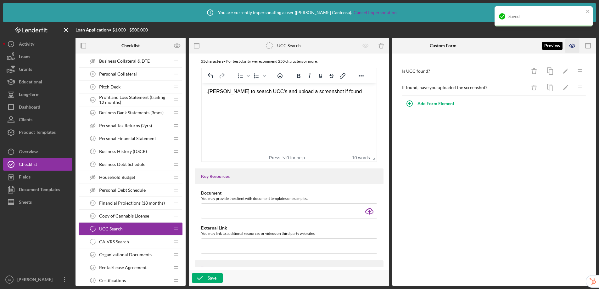
click at [573, 43] on icon "button" at bounding box center [573, 46] width 14 height 14
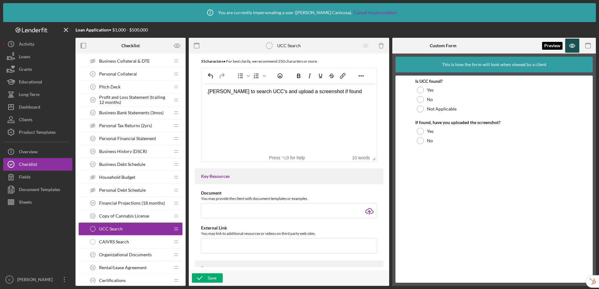
click at [576, 48] on icon "button" at bounding box center [573, 46] width 14 height 14
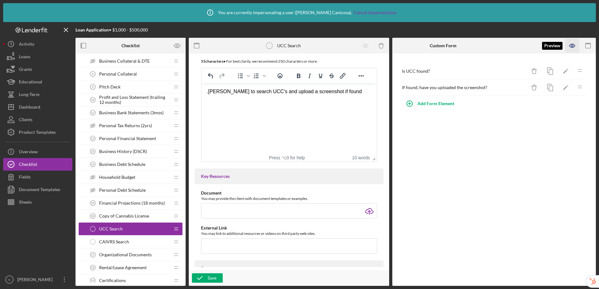
click at [571, 46] on icon "button" at bounding box center [573, 46] width 14 height 14
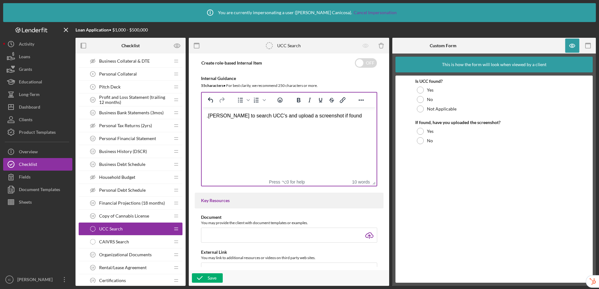
scroll to position [45, 0]
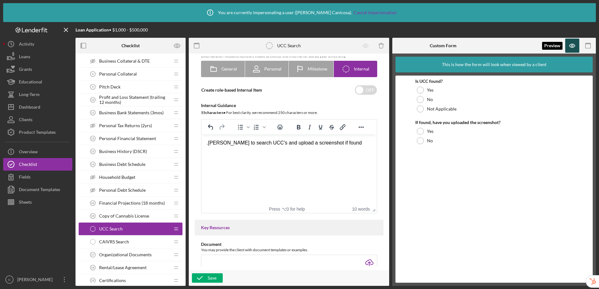
click at [572, 46] on icon "button" at bounding box center [573, 46] width 14 height 14
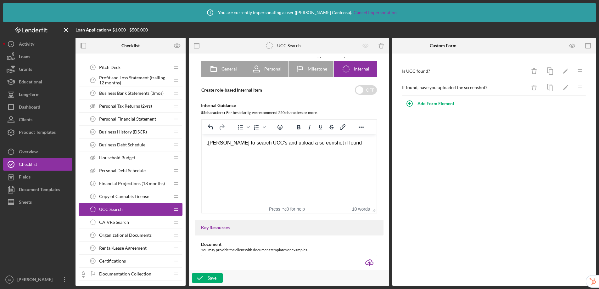
scroll to position [230, 0]
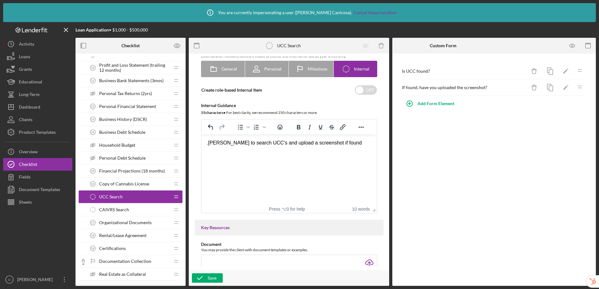
click at [227, 143] on div ".Dante to search UCC's and upload a screenshot if found" at bounding box center [288, 142] width 165 height 7
drag, startPoint x: 228, startPoint y: 144, endPoint x: 205, endPoint y: 144, distance: 23.3
click at [205, 144] on html ".Dante to search UCC's and upload a screenshot if found" at bounding box center [288, 142] width 175 height 17
click at [214, 280] on div "Save" at bounding box center [212, 277] width 9 height 9
click at [115, 209] on span "CAIVRS Search" at bounding box center [114, 209] width 30 height 5
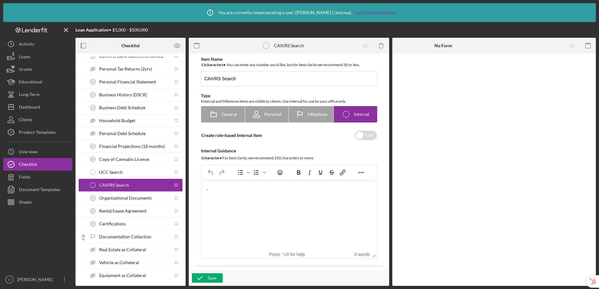
scroll to position [271, 0]
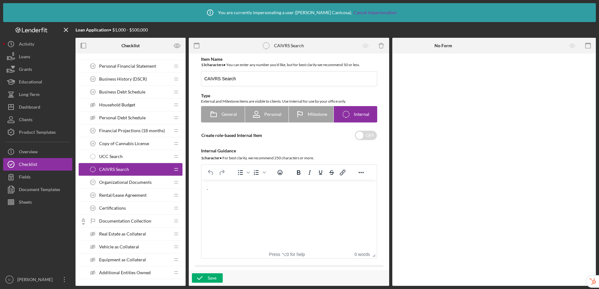
click at [134, 182] on span "Organizational Documents" at bounding box center [125, 182] width 53 height 5
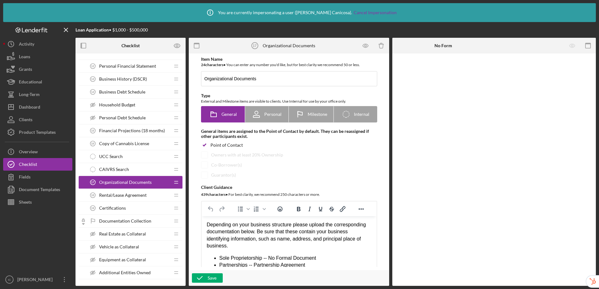
click at [136, 168] on div "CAIVRS Search CAIVRS Search" at bounding box center [128, 169] width 83 height 13
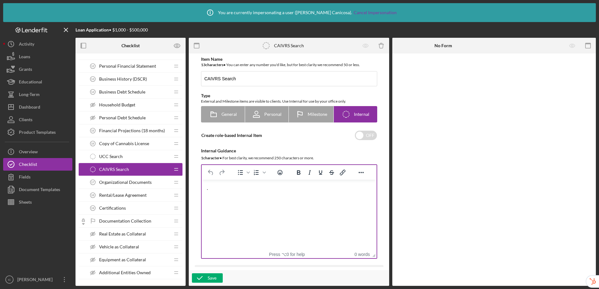
scroll to position [369, 0]
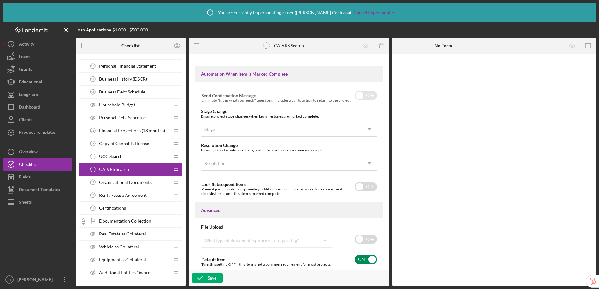
click at [365, 257] on input "checkbox" at bounding box center [366, 259] width 22 height 9
checkbox input "false"
click at [211, 279] on div "Save" at bounding box center [212, 277] width 9 height 9
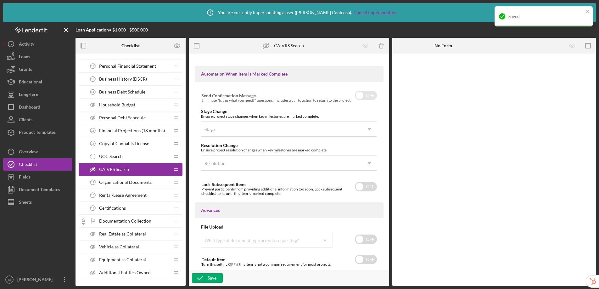
click at [126, 182] on span "Organizational Documents" at bounding box center [125, 182] width 53 height 5
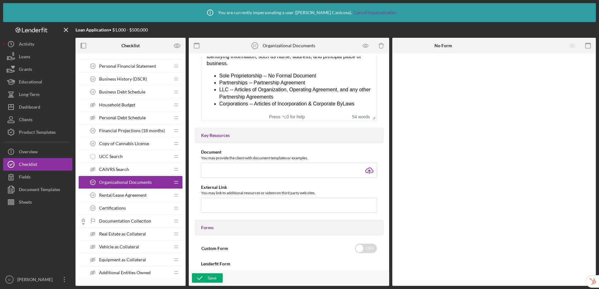
scroll to position [227, 0]
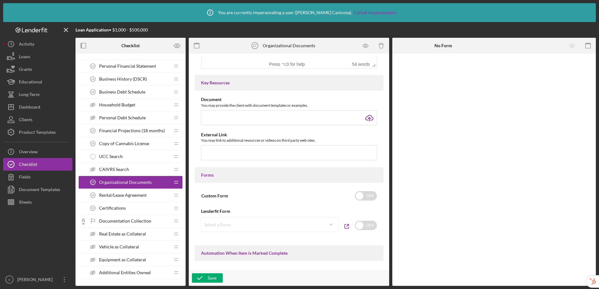
click at [124, 196] on span "Rental/Lease Agreement" at bounding box center [123, 195] width 48 height 5
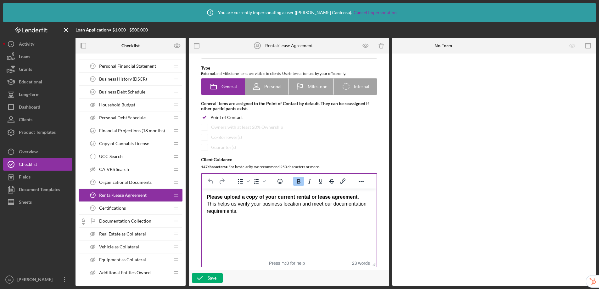
scroll to position [60, 0]
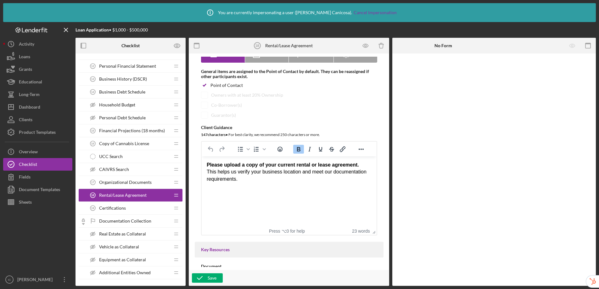
click at [135, 208] on div "Certifications 19 Certifications" at bounding box center [128, 208] width 83 height 13
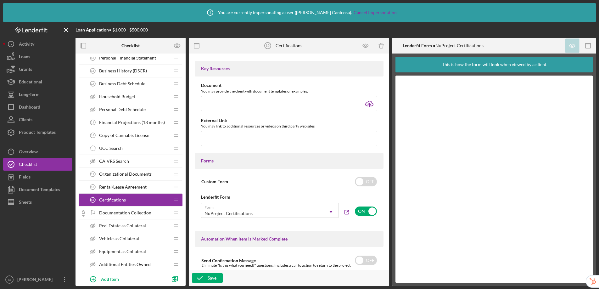
scroll to position [279, 0]
click at [132, 211] on span "Documentation Collection" at bounding box center [125, 212] width 52 height 5
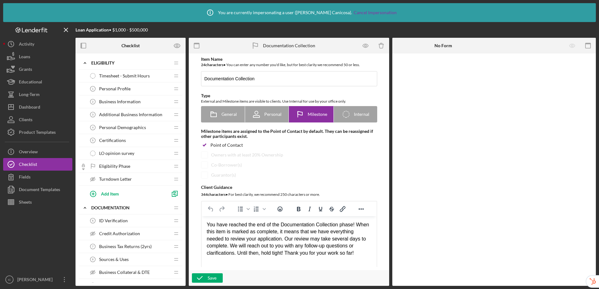
click at [134, 138] on div "Certifications 5 Certifications" at bounding box center [128, 140] width 83 height 13
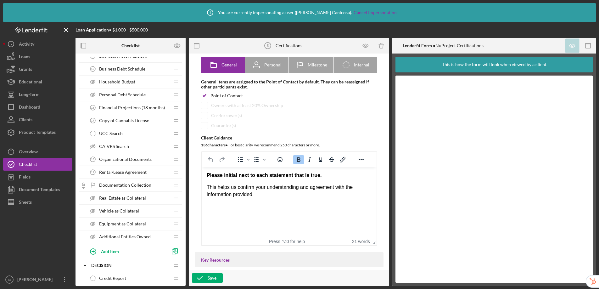
scroll to position [312, 0]
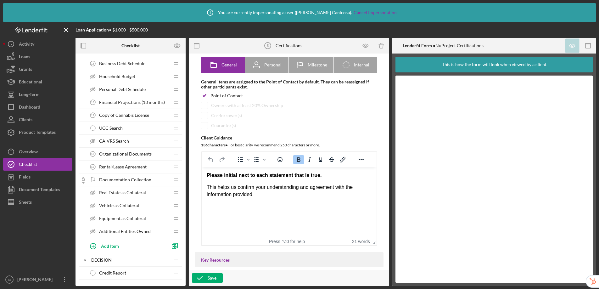
click at [111, 129] on span "UCC Search" at bounding box center [111, 128] width 24 height 5
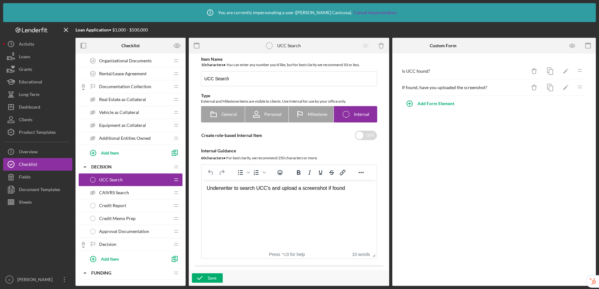
scroll to position [384, 0]
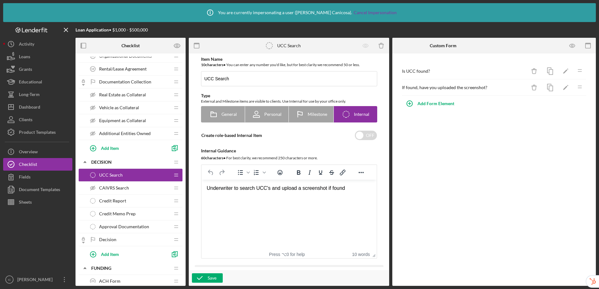
click at [133, 133] on span "Additional Entities Owned" at bounding box center [125, 133] width 52 height 5
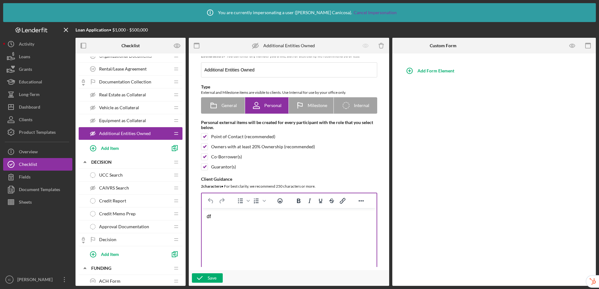
scroll to position [9, 0]
click at [258, 219] on div "df" at bounding box center [288, 216] width 165 height 7
drag, startPoint x: 260, startPoint y: 217, endPoint x: 207, endPoint y: 214, distance: 52.6
click at [207, 214] on div "df" at bounding box center [288, 216] width 165 height 7
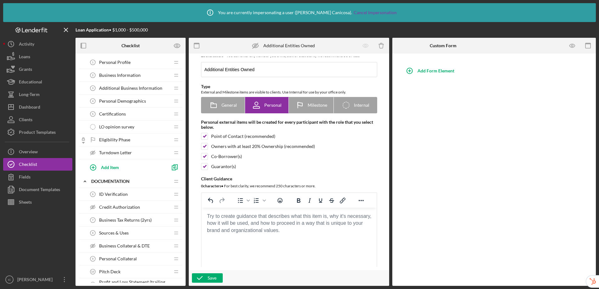
scroll to position [14, 0]
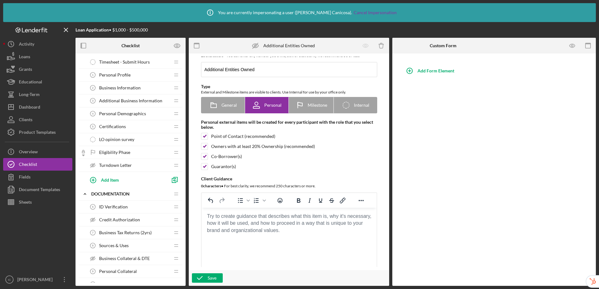
click at [139, 102] on span "Additional Business Information" at bounding box center [130, 100] width 63 height 5
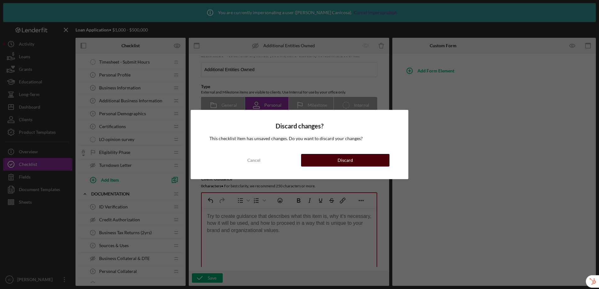
click at [336, 163] on button "Discard" at bounding box center [345, 160] width 88 height 13
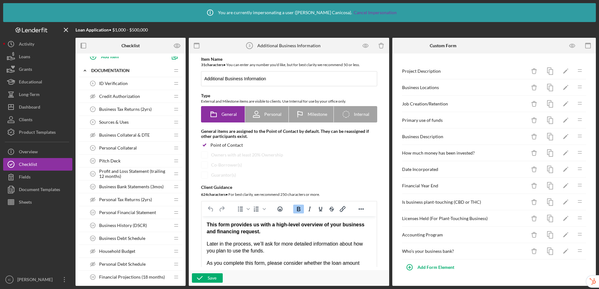
scroll to position [149, 0]
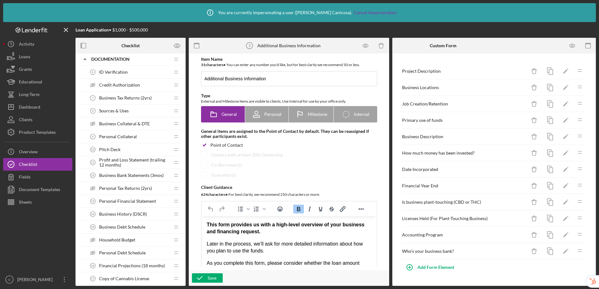
click at [124, 125] on span "Business Collateral & DTE" at bounding box center [124, 123] width 51 height 5
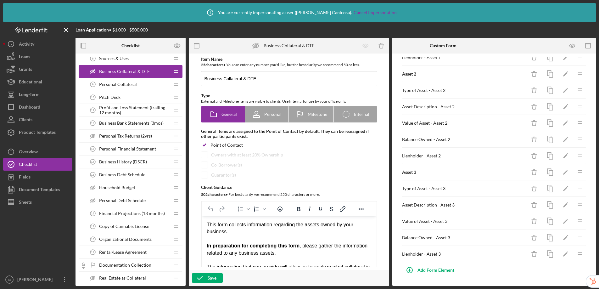
scroll to position [250, 0]
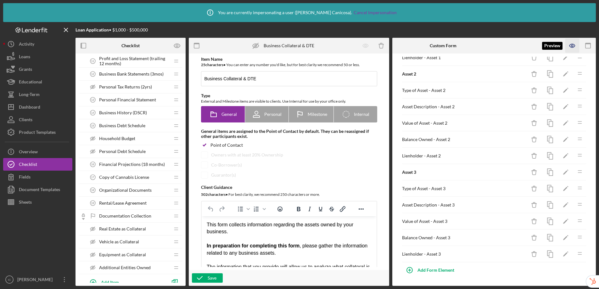
click at [572, 47] on icon "button" at bounding box center [573, 46] width 14 height 14
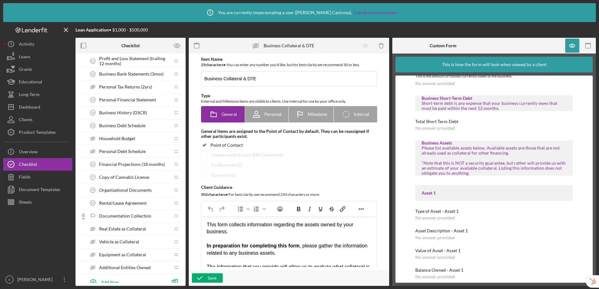
scroll to position [55, 0]
click at [570, 46] on icon "button" at bounding box center [573, 46] width 14 height 14
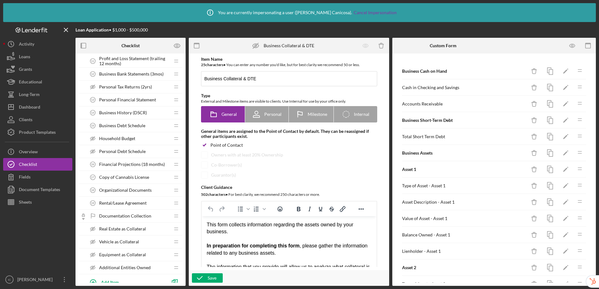
scroll to position [371, 0]
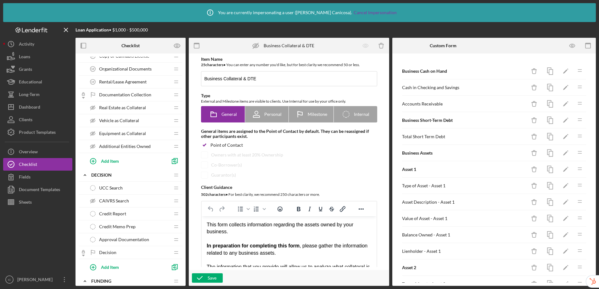
click at [119, 106] on span "Real Estate as Collateral" at bounding box center [122, 107] width 47 height 5
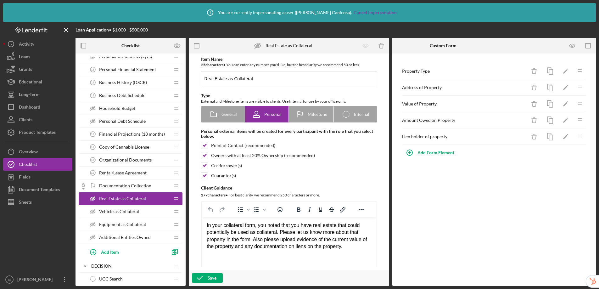
scroll to position [279, 0]
click at [119, 238] on span "Additional Entities Owned" at bounding box center [125, 238] width 52 height 5
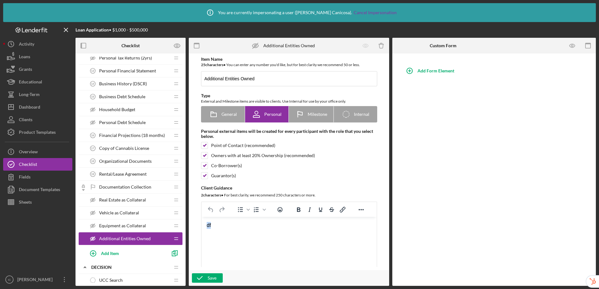
drag, startPoint x: 222, startPoint y: 228, endPoint x: 202, endPoint y: 228, distance: 19.2
click at [202, 228] on html "df" at bounding box center [288, 225] width 175 height 17
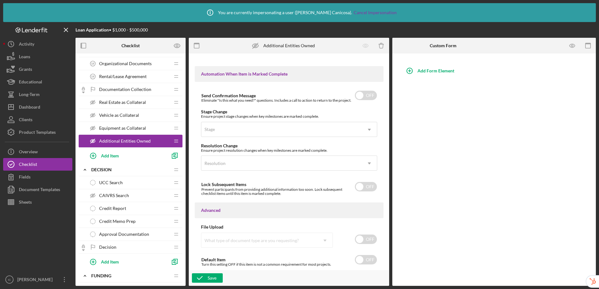
scroll to position [389, 0]
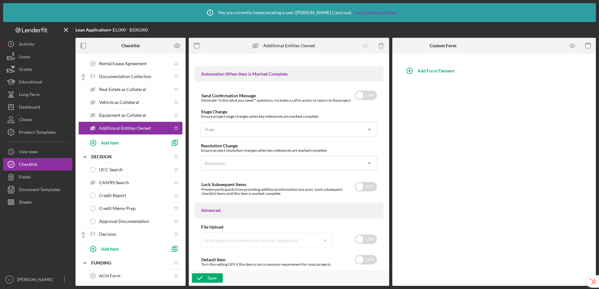
click at [122, 167] on span "UCC Search" at bounding box center [111, 169] width 24 height 5
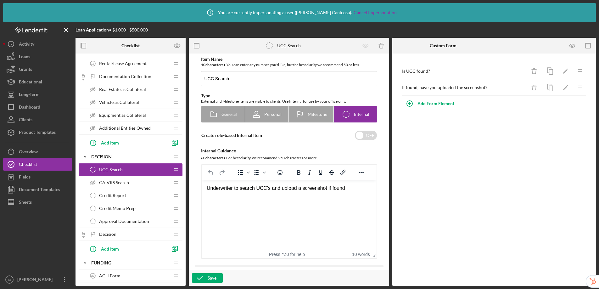
click at [127, 195] on div "Credit Report Credit Report" at bounding box center [128, 195] width 83 height 13
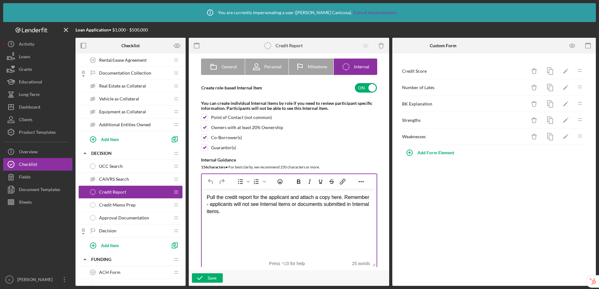
scroll to position [52, 0]
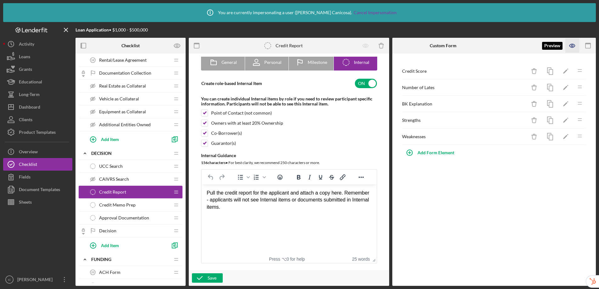
click at [573, 48] on icon "button" at bounding box center [573, 46] width 14 height 14
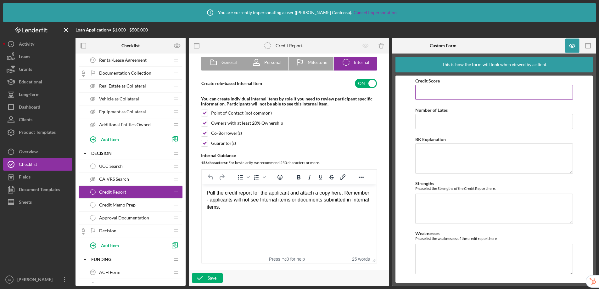
scroll to position [0, 0]
click at [569, 48] on icon "button" at bounding box center [573, 46] width 14 height 14
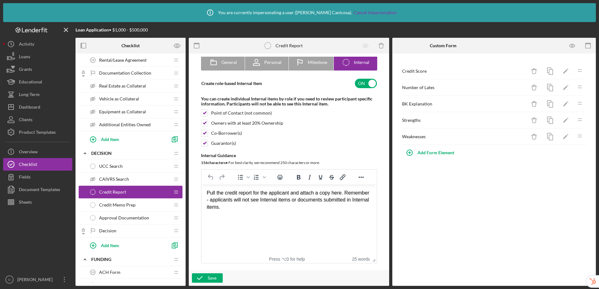
click at [127, 205] on span "Credit Memo Prep" at bounding box center [117, 204] width 37 height 5
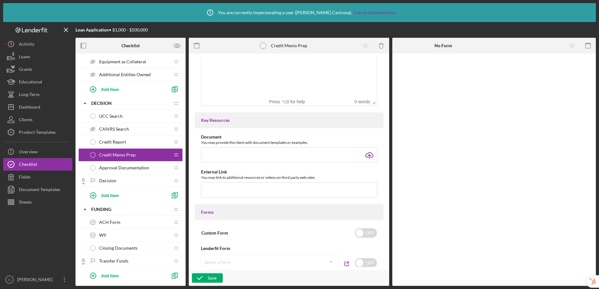
scroll to position [443, 0]
click at [138, 166] on span "Approval Documentation" at bounding box center [124, 167] width 50 height 5
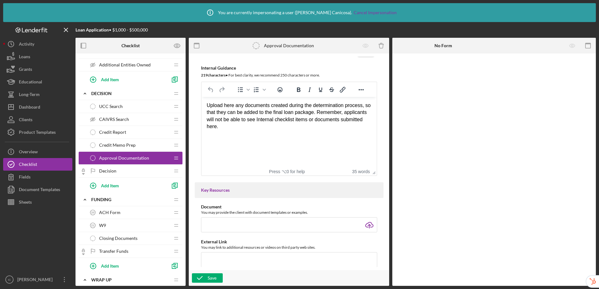
scroll to position [482, 0]
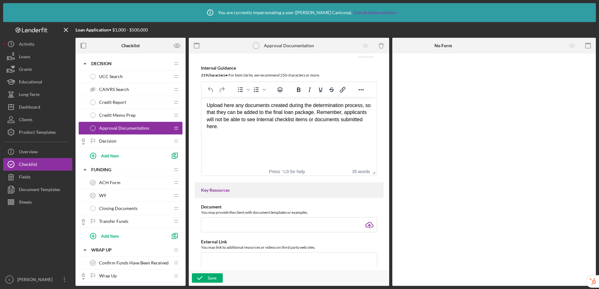
click at [137, 183] on div "ACH Form 20 ACH Form" at bounding box center [128, 182] width 83 height 13
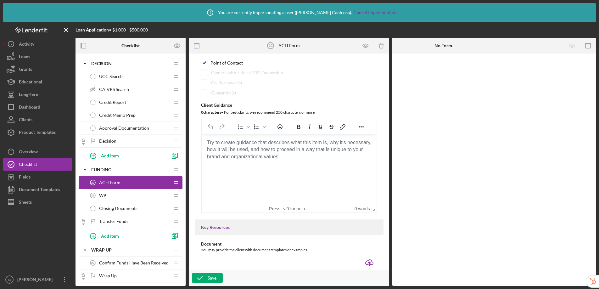
scroll to position [201, 0]
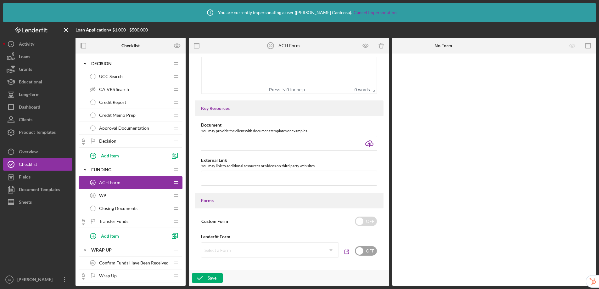
click at [369, 250] on input "checkbox" at bounding box center [366, 250] width 22 height 9
checkbox input "true"
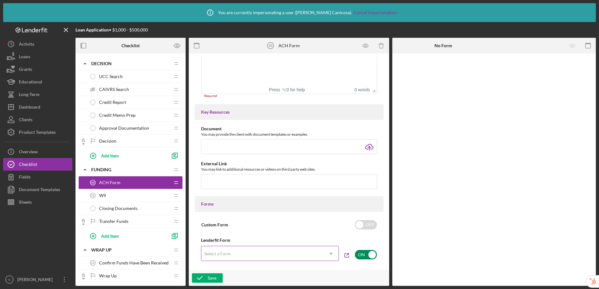
click at [298, 256] on div "Select a Form" at bounding box center [262, 253] width 122 height 14
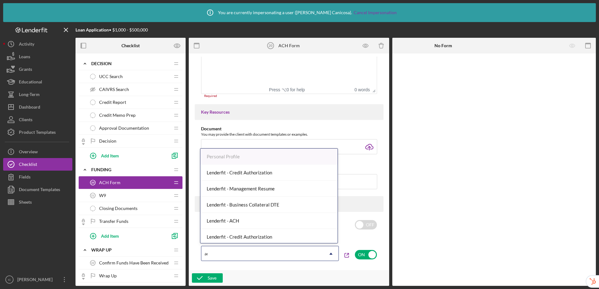
type input "ach"
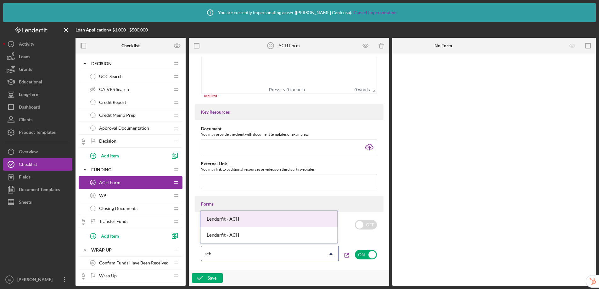
click at [271, 218] on div "Lenderfit - ACH" at bounding box center [268, 219] width 137 height 16
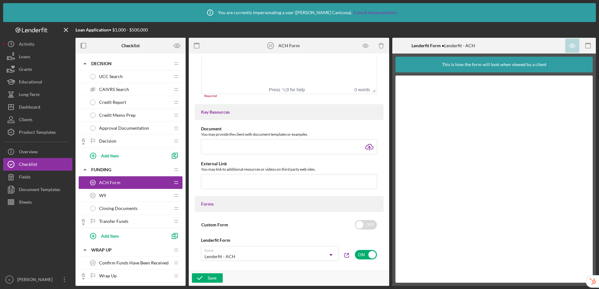
click at [132, 198] on div "W9 21 W9" at bounding box center [128, 195] width 83 height 13
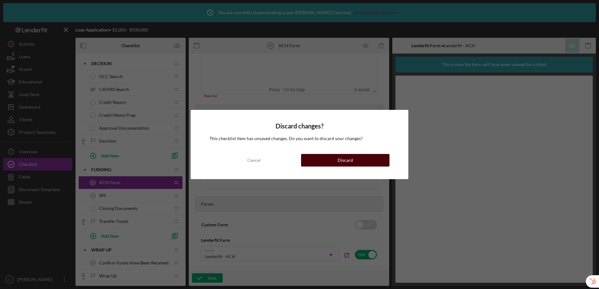
click at [322, 161] on button "Discard" at bounding box center [345, 160] width 88 height 13
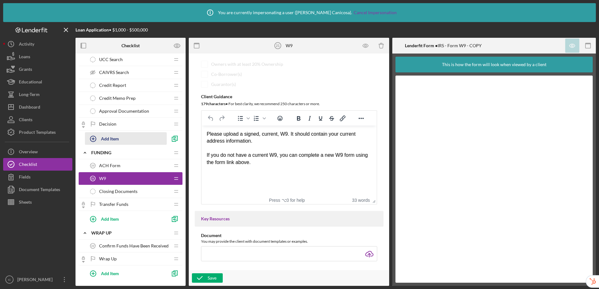
scroll to position [496, 0]
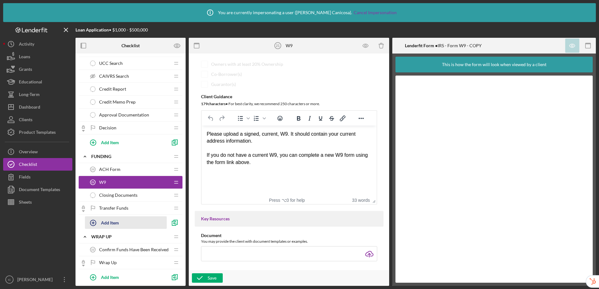
click at [110, 224] on div "Add Item" at bounding box center [110, 223] width 18 height 12
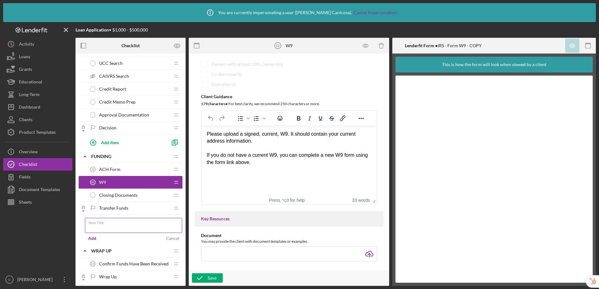
click at [102, 226] on input "Item Title" at bounding box center [133, 225] width 97 height 15
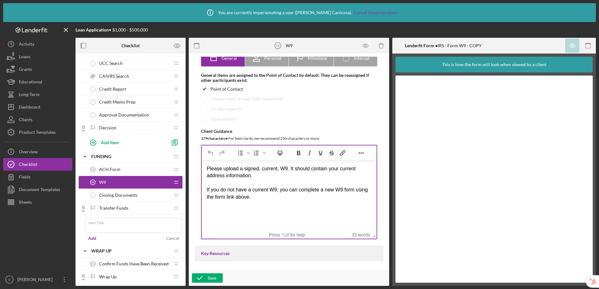
scroll to position [171, 0]
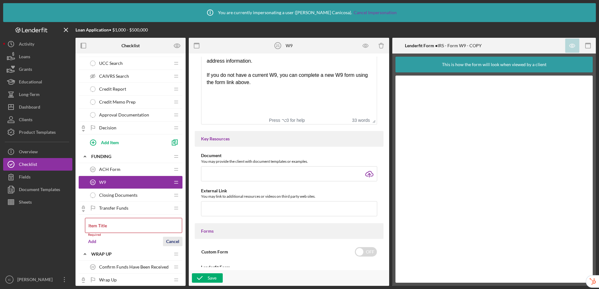
click at [173, 237] on div "Cancel" at bounding box center [172, 241] width 13 height 9
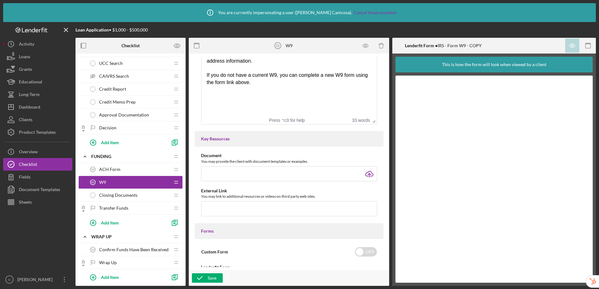
scroll to position [0, 0]
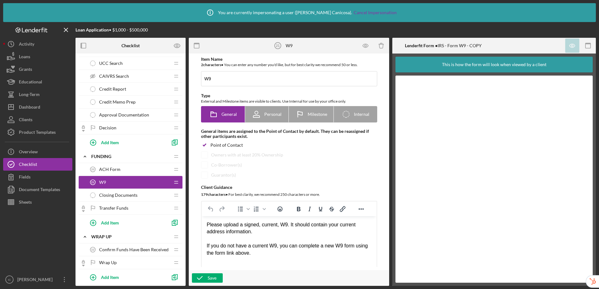
click at [126, 205] on span "Transfer Funds" at bounding box center [113, 207] width 29 height 5
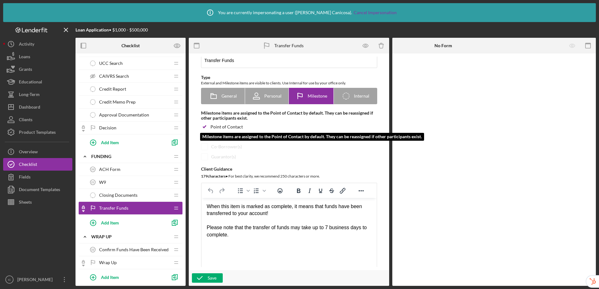
scroll to position [27, 0]
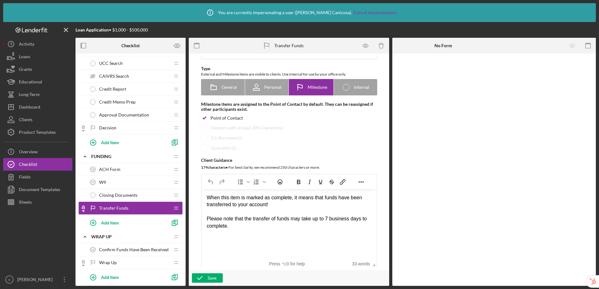
click at [115, 195] on span "Closing Documents" at bounding box center [118, 195] width 38 height 5
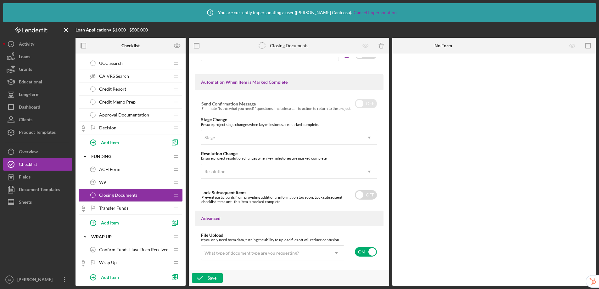
scroll to position [361, 0]
click at [102, 181] on span "W9" at bounding box center [102, 182] width 7 height 5
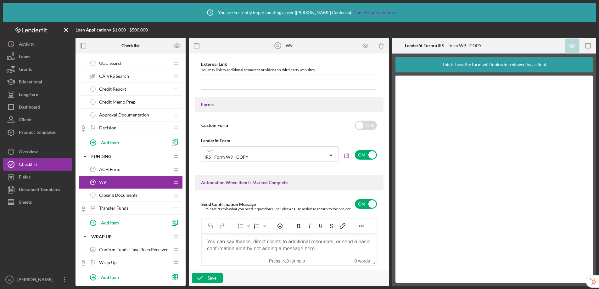
scroll to position [331, 0]
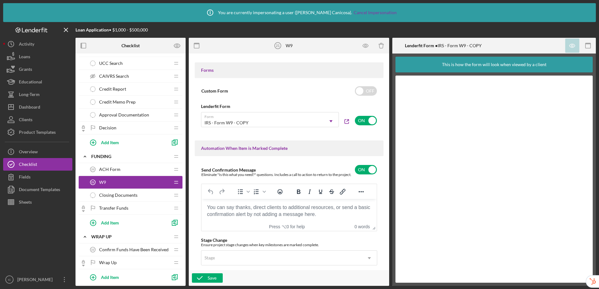
click at [121, 208] on span "Transfer Funds" at bounding box center [113, 207] width 29 height 5
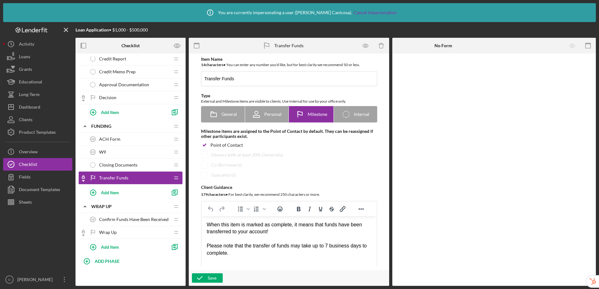
scroll to position [526, 0]
click at [115, 219] on span "Confirm Funds Have Been Received" at bounding box center [134, 219] width 70 height 5
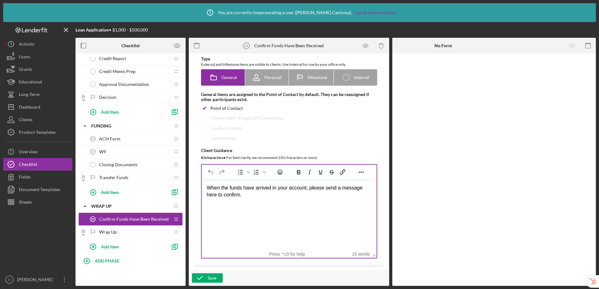
scroll to position [42, 0]
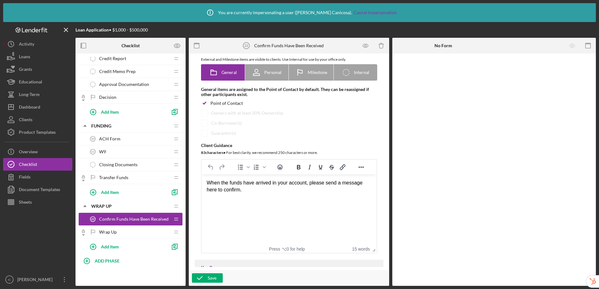
click at [114, 231] on span "Wrap Up" at bounding box center [108, 231] width 18 height 5
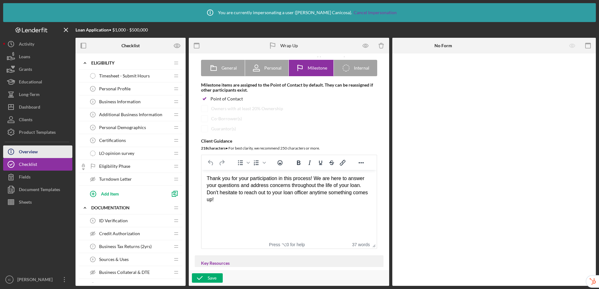
click at [26, 152] on div "Overview" at bounding box center [28, 152] width 19 height 14
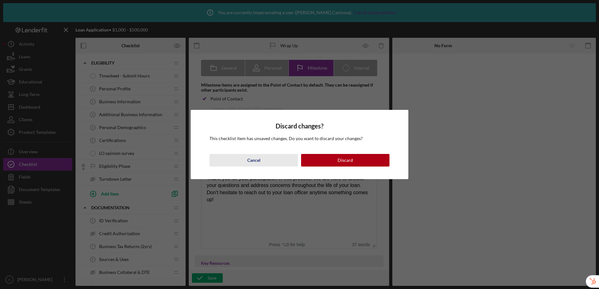
click at [253, 162] on div "Cancel" at bounding box center [253, 160] width 13 height 13
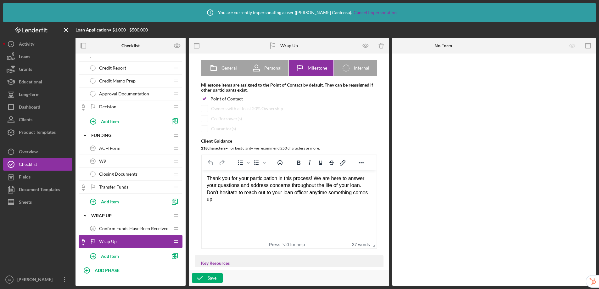
scroll to position [526, 0]
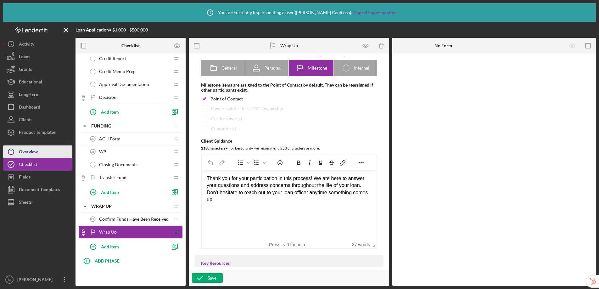
click at [42, 151] on button "Icon/Info Overview" at bounding box center [37, 151] width 69 height 13
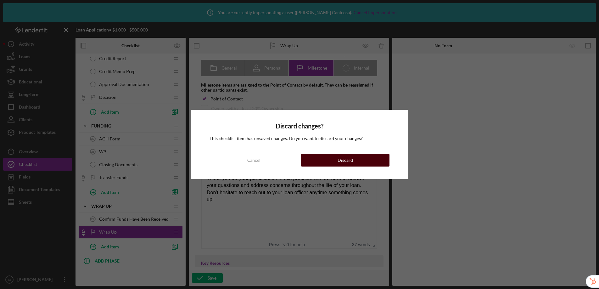
click at [348, 160] on div "Discard" at bounding box center [345, 160] width 15 height 13
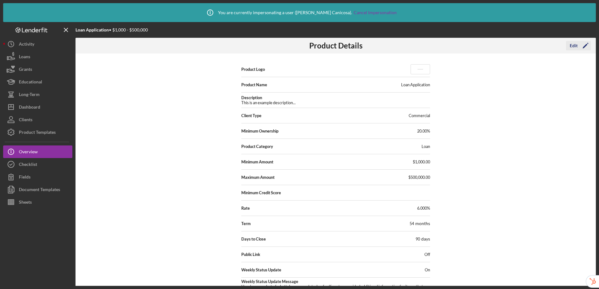
click at [576, 45] on div "Edit" at bounding box center [574, 45] width 8 height 9
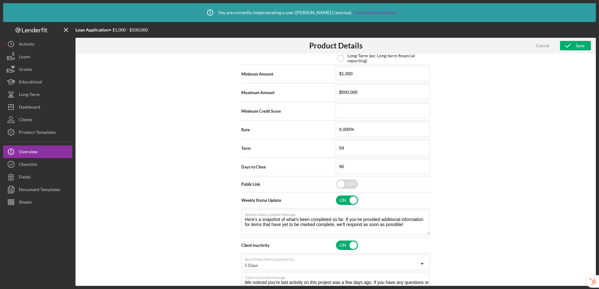
scroll to position [215, 0]
click at [541, 48] on div "Cancel" at bounding box center [542, 45] width 13 height 9
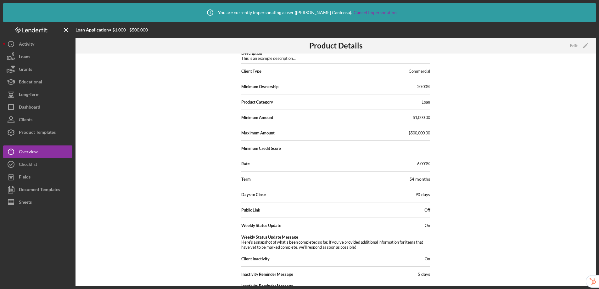
scroll to position [44, 0]
click at [50, 135] on div "Product Templates" at bounding box center [37, 133] width 37 height 14
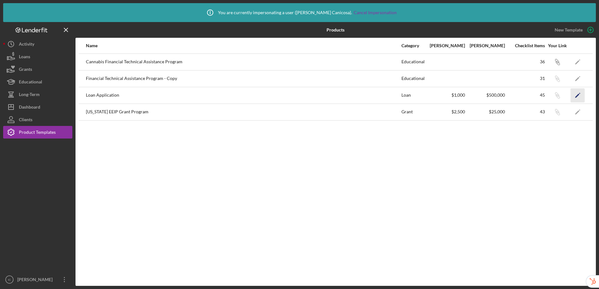
click at [575, 96] on icon "Icon/Edit" at bounding box center [578, 95] width 14 height 14
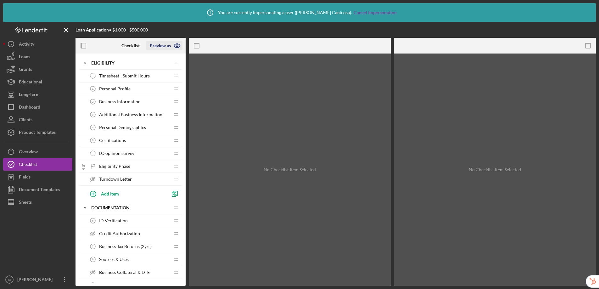
click at [179, 46] on icon "button" at bounding box center [177, 46] width 6 height 4
click at [167, 61] on link "Point of Contact" at bounding box center [166, 60] width 39 height 13
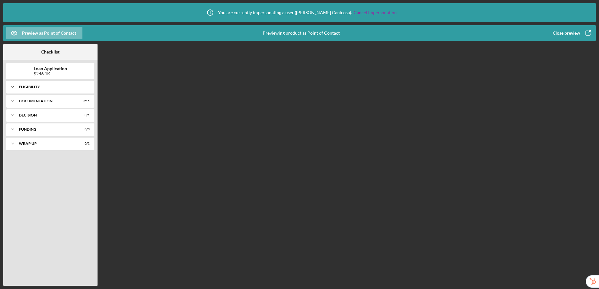
click at [37, 87] on div "Eligibility" at bounding box center [53, 87] width 68 height 4
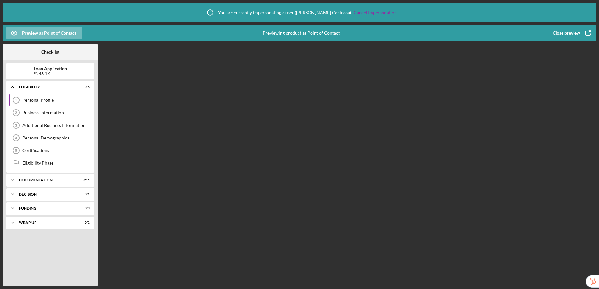
click at [41, 101] on div "Personal Profile" at bounding box center [56, 100] width 69 height 5
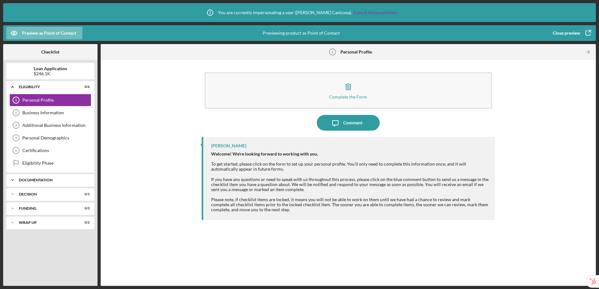
click at [49, 181] on div "Documentation" at bounding box center [53, 180] width 68 height 4
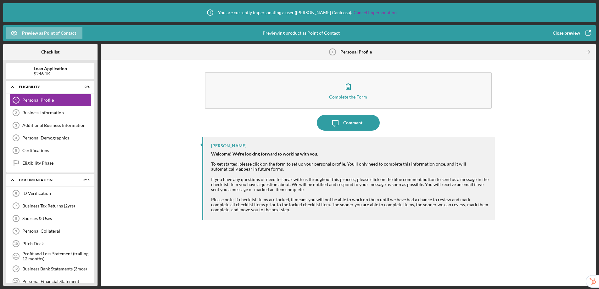
click at [561, 34] on div "Close preview" at bounding box center [566, 33] width 27 height 13
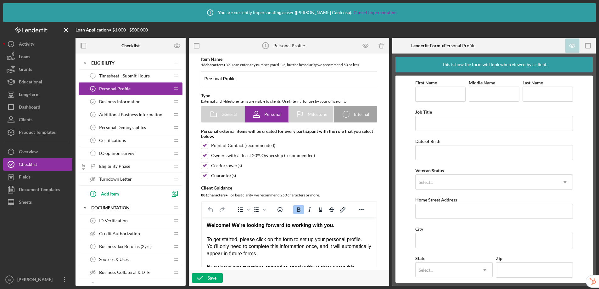
click at [111, 164] on span "Eligibility Phase" at bounding box center [114, 166] width 31 height 5
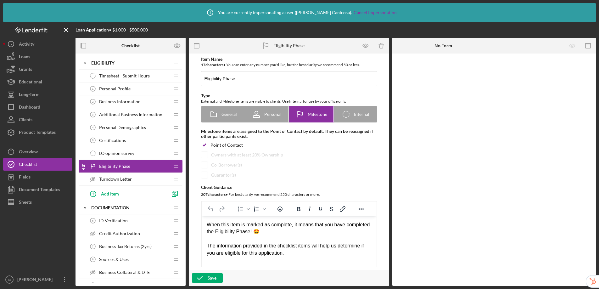
click at [123, 89] on span "Personal Profile" at bounding box center [114, 88] width 31 height 5
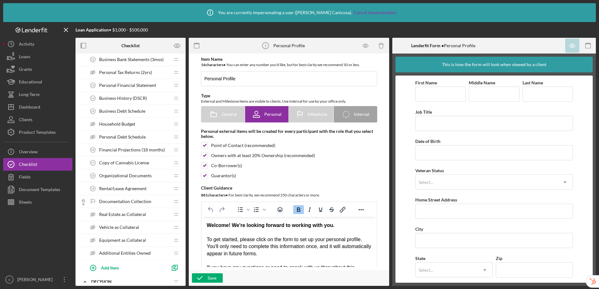
scroll to position [298, 0]
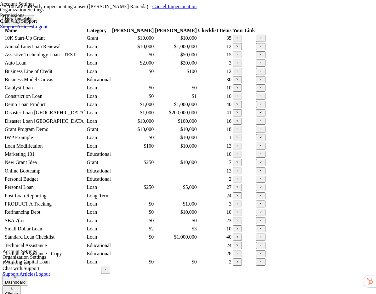
scroll to position [233, 0]
click at [261, 236] on polygon "button" at bounding box center [260, 236] width 1 height 1
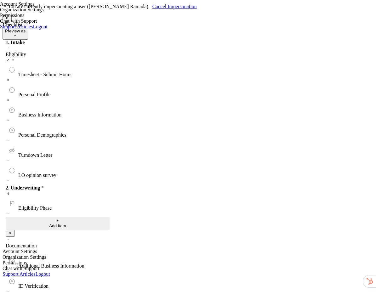
scroll to position [164, 0]
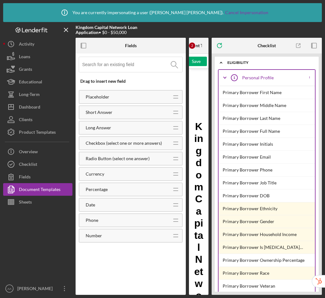
scroll to position [8910, 0]
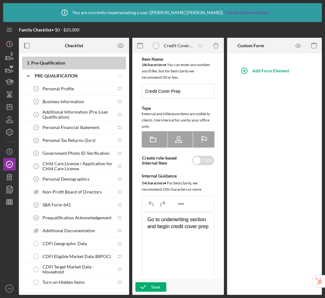
scroll to position [692, 0]
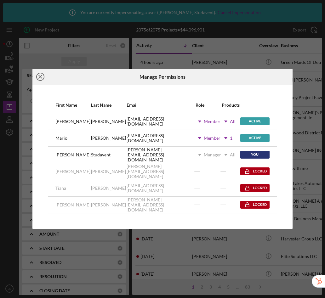
click at [38, 77] on icon "Icon/Close" at bounding box center [40, 77] width 16 height 16
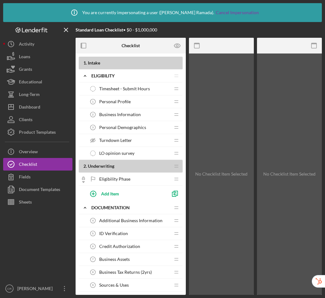
scroll to position [164, 0]
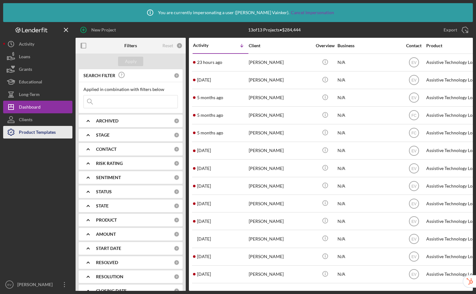
click at [36, 133] on div "Product Templates" at bounding box center [37, 133] width 37 height 14
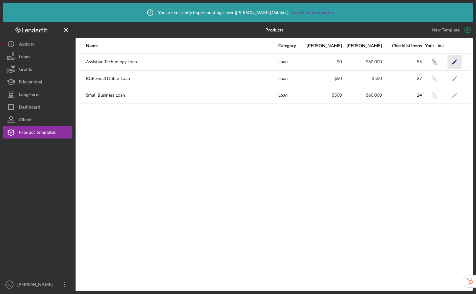
click at [324, 59] on icon "Icon/Edit" at bounding box center [454, 62] width 14 height 14
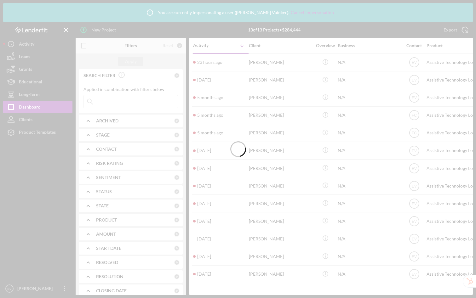
click at [42, 132] on div at bounding box center [238, 149] width 476 height 298
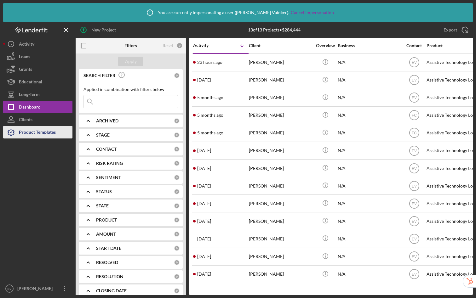
click at [42, 135] on div "Product Templates" at bounding box center [37, 133] width 37 height 14
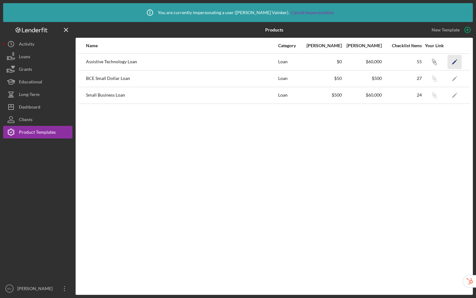
click at [452, 63] on icon "Icon/Edit" at bounding box center [454, 62] width 14 height 14
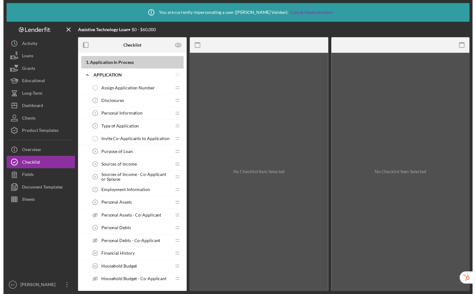
scroll to position [515, 0]
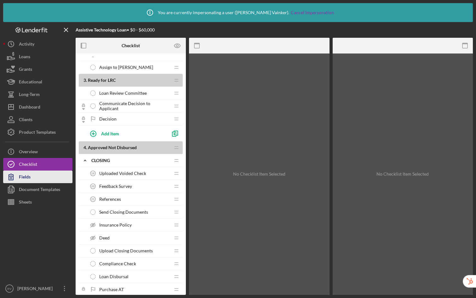
drag, startPoint x: 36, startPoint y: 203, endPoint x: 37, endPoint y: 182, distance: 21.1
click at [36, 203] on button "Sheets" at bounding box center [37, 202] width 69 height 13
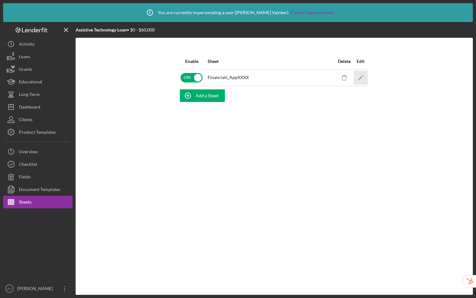
click at [362, 78] on icon "Icon/Edit" at bounding box center [360, 77] width 14 height 14
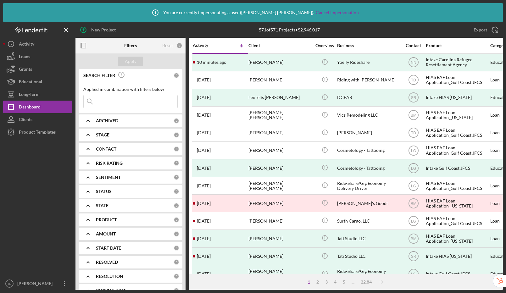
click at [115, 101] on input at bounding box center [131, 101] width 94 height 13
paste input "nikolnika2468@gmail.com"
type input "nikolnika2468@gmail.com"
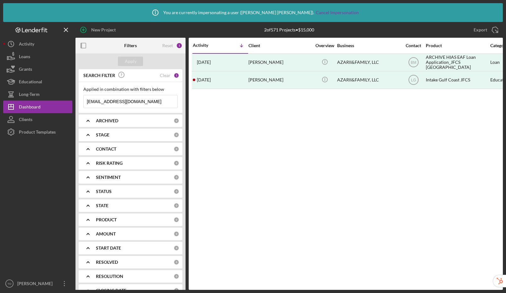
drag, startPoint x: 145, startPoint y: 103, endPoint x: 93, endPoint y: 98, distance: 53.1
click at [93, 98] on input "nikolnika2468@gmail.com" at bounding box center [131, 101] width 94 height 13
click at [137, 108] on div "Applied in combination with filters below Icon/Menu Close" at bounding box center [131, 97] width 104 height 31
click at [138, 103] on input at bounding box center [131, 101] width 94 height 13
paste input "groznuy25555@gmail.com"
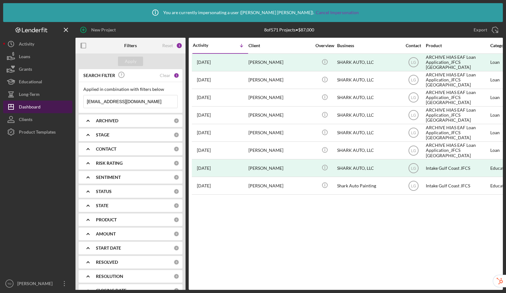
drag, startPoint x: 155, startPoint y: 103, endPoint x: 33, endPoint y: 101, distance: 121.8
click at [33, 101] on div "New Project 8 of 571 Projects • $87,000 Export Icon/Export Filters Reset 1 Appl…" at bounding box center [253, 156] width 500 height 268
paste input "verba.rostyslav"
type input "[EMAIL_ADDRESS][DOMAIN_NAME]"
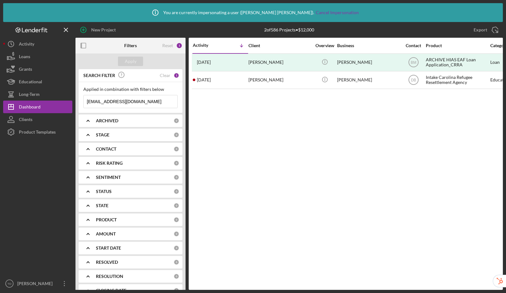
click at [157, 103] on input "[EMAIL_ADDRESS][DOMAIN_NAME]" at bounding box center [131, 101] width 94 height 13
